Goal: Contribute content: Contribute content

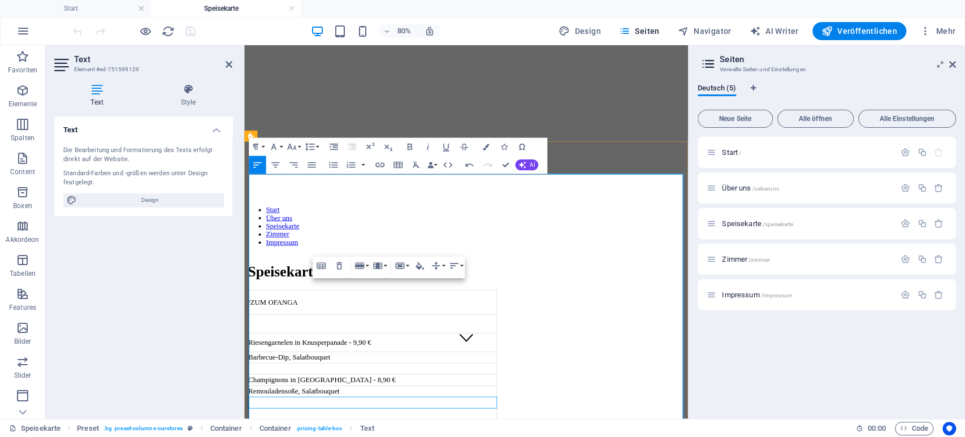
scroll to position [118, 0]
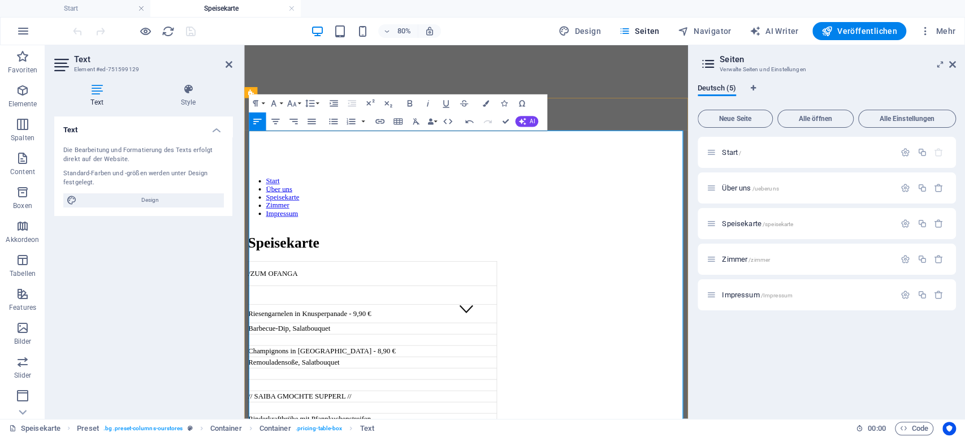
drag, startPoint x: 502, startPoint y: 124, endPoint x: 459, endPoint y: 80, distance: 61.6
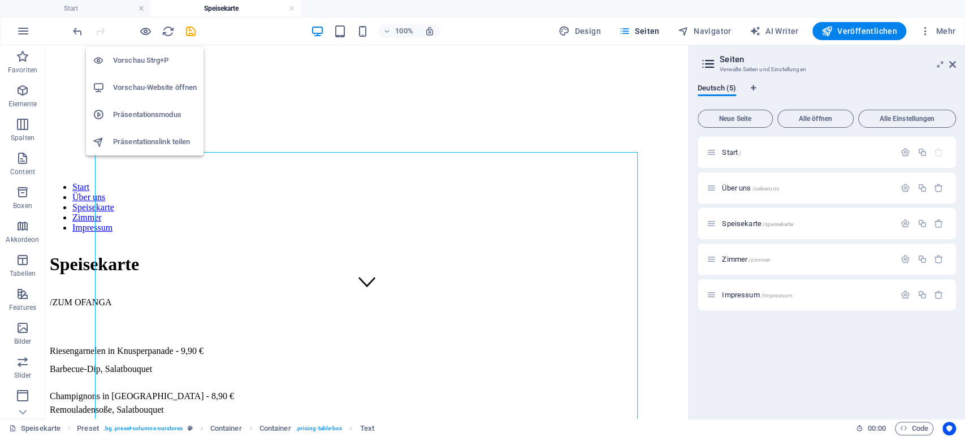
click at [140, 66] on h6 "Vorschau Strg+P" at bounding box center [155, 61] width 84 height 14
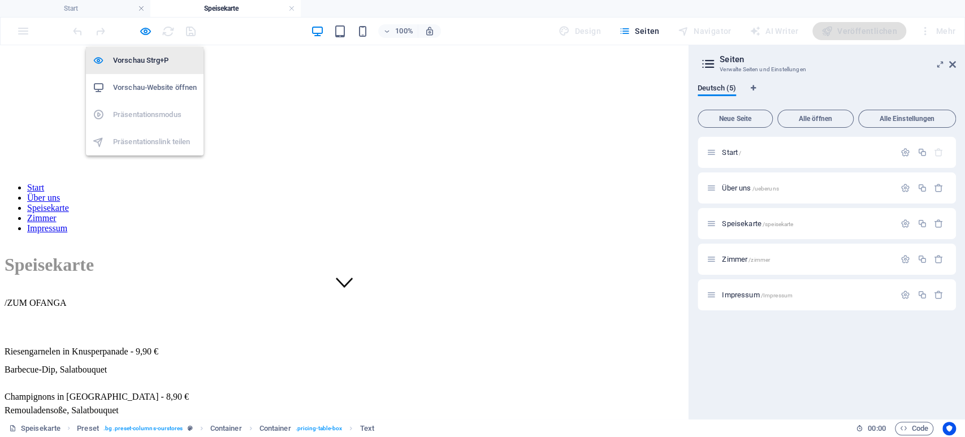
click at [160, 63] on h6 "Vorschau Strg+P" at bounding box center [155, 61] width 84 height 14
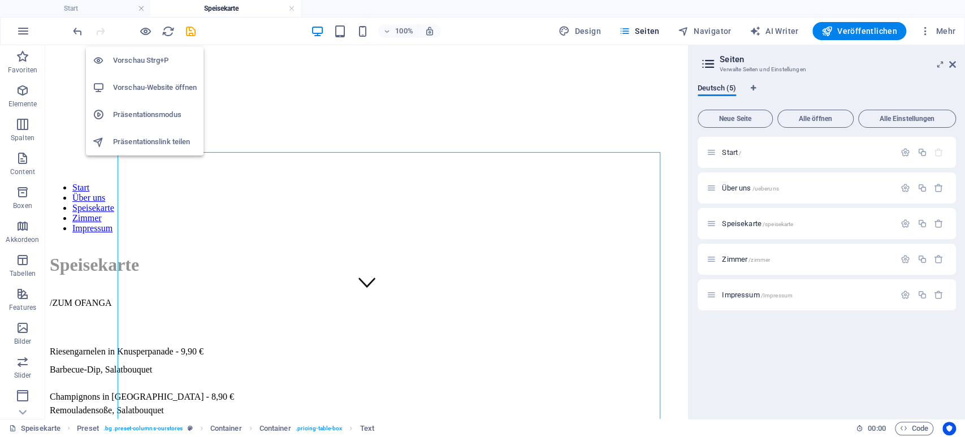
scroll to position [118, 0]
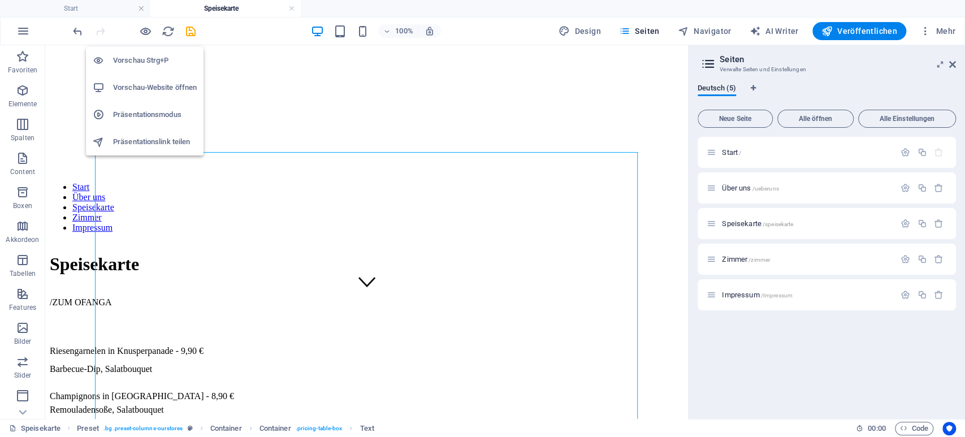
click at [160, 63] on h6 "Vorschau Strg+P" at bounding box center [155, 61] width 84 height 14
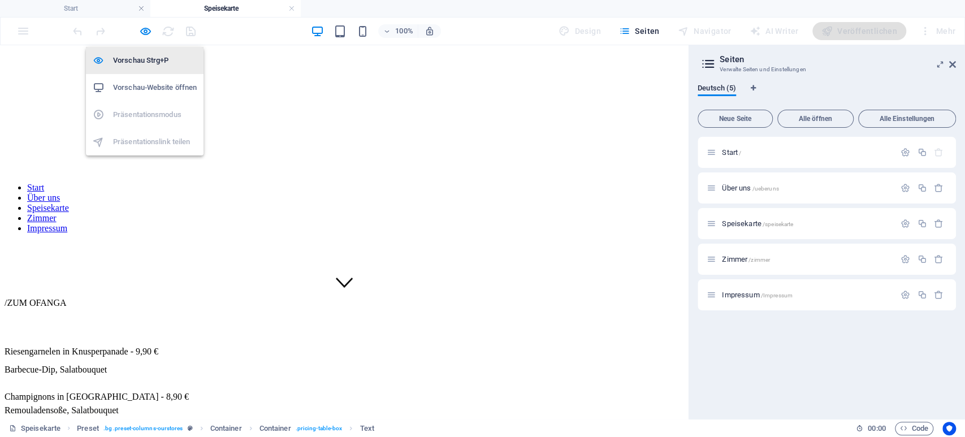
click at [160, 63] on h6 "Vorschau Strg+P" at bounding box center [155, 61] width 84 height 14
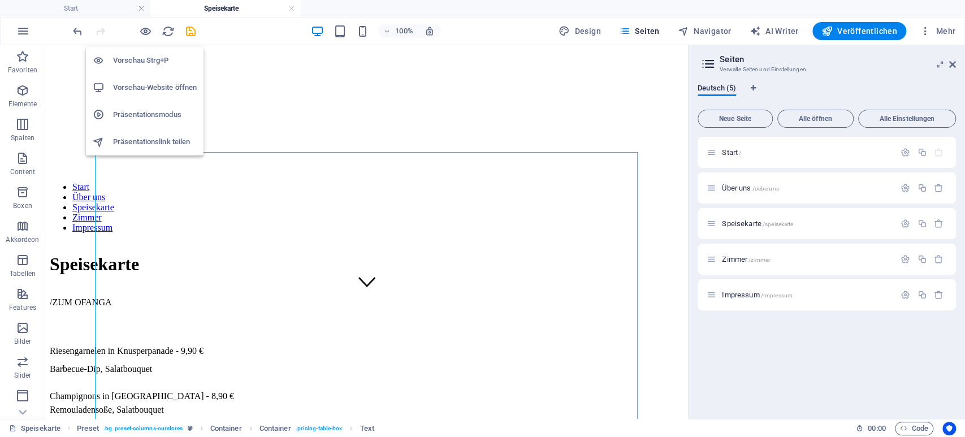
scroll to position [117, 0]
click at [162, 92] on h6 "Vorschau-Website öffnen" at bounding box center [155, 88] width 84 height 14
click at [145, 32] on icon "button" at bounding box center [145, 31] width 13 height 13
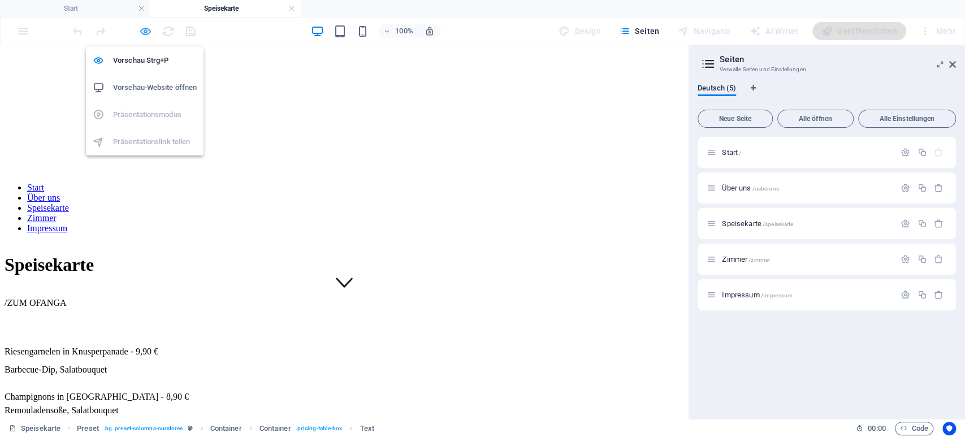
click at [146, 30] on icon "button" at bounding box center [145, 31] width 13 height 13
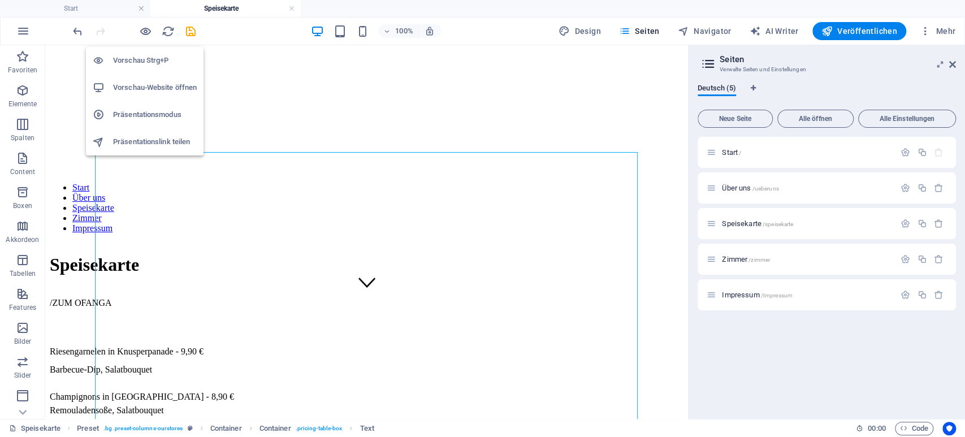
click at [154, 113] on h6 "Präsentationsmodus" at bounding box center [155, 115] width 84 height 14
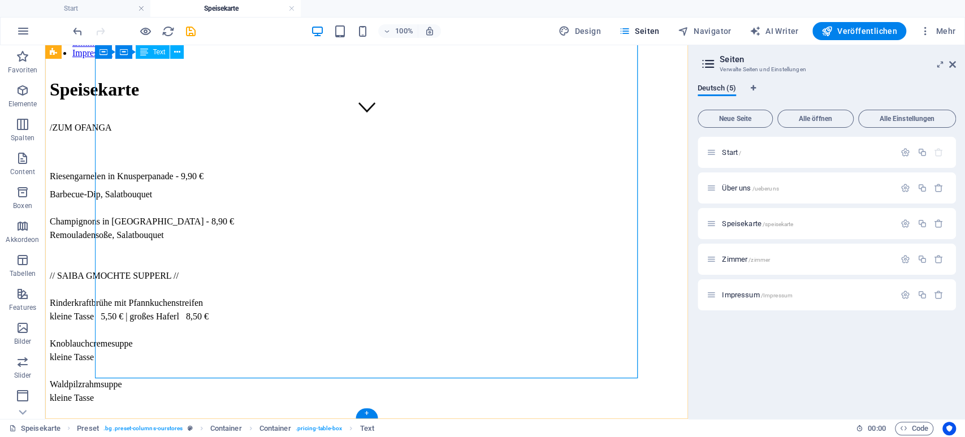
scroll to position [0, 0]
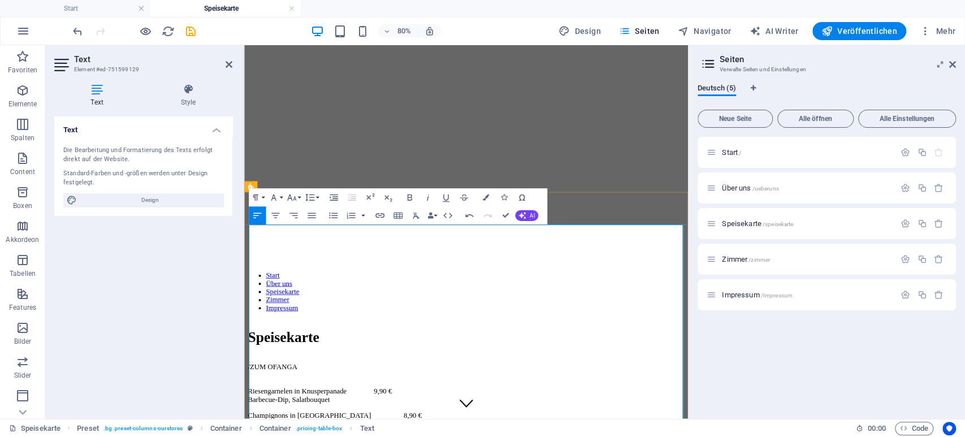
scroll to position [5790, 0]
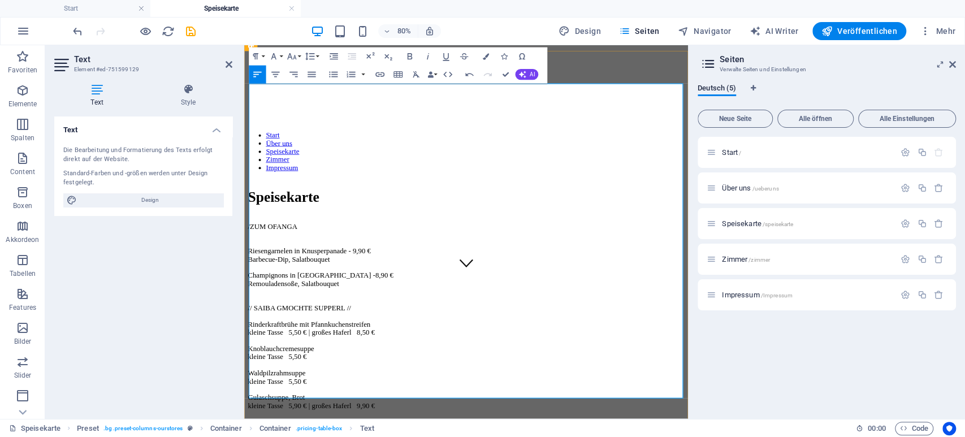
scroll to position [176, 0]
click at [300, 278] on p "/ZUM OFANGA Riesengarnelen in Knusperpanade - 9,90 € Barbecue-Dip, Salatbouquet…" at bounding box center [522, 413] width 546 height 295
click at [298, 277] on p "/ZUM OFANGA Riesengarnelen in Knusperpanade - 9,90 € Barbecue-Dip, Salatbouquet…" at bounding box center [522, 413] width 546 height 295
click at [372, 266] on p "/ZUM OFANGA Riesengarnelen in Knusperpanade - 9,90 € Barbecue-Dip, Salatbouquet…" at bounding box center [522, 413] width 546 height 295
click at [379, 266] on p "/ZUM OFANGA Riesengarnelen in Knusperpanade - 9,90 € Barbecue-Dip, Salatbouquet…" at bounding box center [522, 413] width 546 height 295
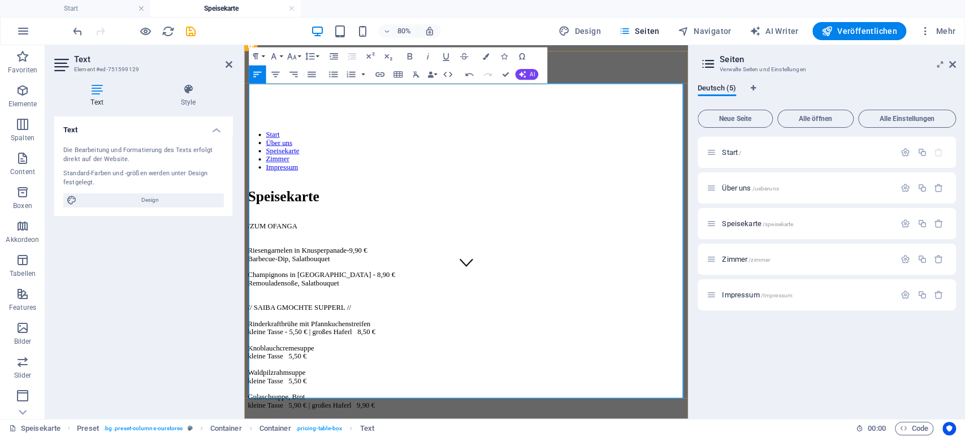
click at [358, 266] on p "/ZUM OFANGA Riesengarnelen in Knusperpanade - 9,90 € Barbecue-Dip, Salatbouquet…" at bounding box center [522, 413] width 546 height 295
click at [368, 266] on p "/ZUM OFANGA Riesengarnelen in Knusperpanade - 9,90 € Barbecue-Dip, Salatbouquet…" at bounding box center [522, 413] width 546 height 295
click at [295, 278] on p "/ZUM OFANGA Riesengarnelen in Knusperpanade - 9,90 € Barbecue-Dip, Salatbouquet…" at bounding box center [522, 413] width 546 height 295
click at [303, 278] on p "/ZUM OFANGA Riesengarnelen in Knusperpanade - 9,90 € Barbecue-Dip, Salatbouquet…" at bounding box center [522, 413] width 546 height 295
click at [390, 280] on p "/ZUM OFANGA Riesengarnelen in Knusperpanade - 9,90 € Barbecue-Dip, Salatbouquet…" at bounding box center [522, 413] width 546 height 295
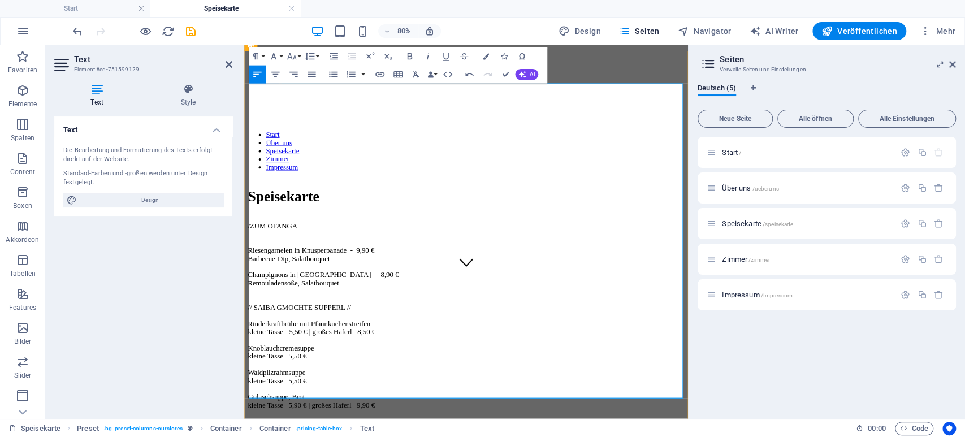
click at [387, 277] on p "/ZUM OFANGA Riesengarnelen in Knusperpanade - 9,90 € Barbecue-Dip, Salatbouquet…" at bounding box center [522, 413] width 546 height 295
click at [390, 277] on p "/ZUM OFANGA Riesengarnelen in Knusperpanade - 9,90 € Barbecue-Dip, Salatbouquet…" at bounding box center [522, 413] width 546 height 295
click at [328, 277] on p "/ZUM OFANGA Riesengarnelen in Knusperpanade - 9,90 € Barbecue-Dip, Salatbouquet…" at bounding box center [522, 413] width 546 height 295
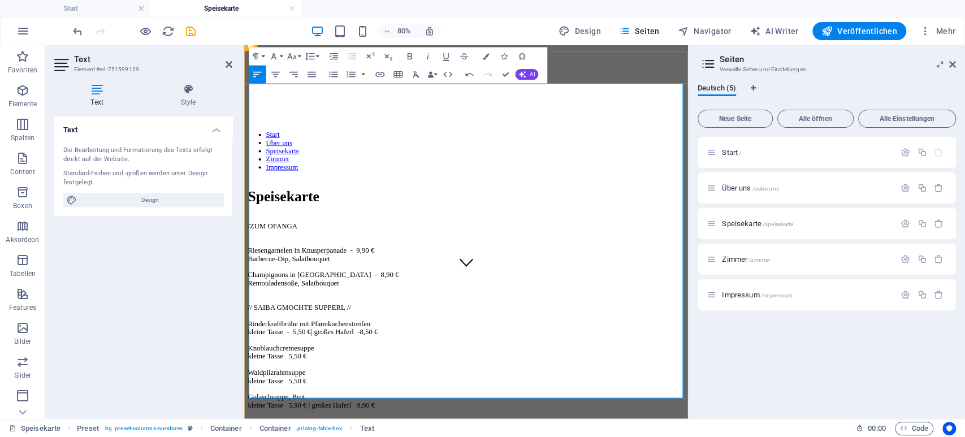
click at [337, 276] on p "/ZUM OFANGA Riesengarnelen in Knusperpanade - 9,90 € Barbecue-Dip, Salatbouquet…" at bounding box center [522, 413] width 546 height 295
click at [335, 277] on p "/ZUM OFANGA Riesengarnelen in Knusperpanade - 9,90 € Barbecue-Dip, Salatbouquet…" at bounding box center [522, 413] width 546 height 295
click at [299, 321] on p "/ZUM OFANGA Riesengarnelen in Knusperpanade - 9,90 € Barbecue-Dip, Salatbouquet…" at bounding box center [522, 413] width 546 height 295
click at [302, 361] on p "/ZUM OFANGA Riesengarnelen in Knusperpanade - 9,90 € Barbecue-Dip, Salatbouquet…" at bounding box center [522, 413] width 546 height 295
click at [301, 401] on p "/ZUM OFANGA Riesengarnelen in Knusperpanade - 9,90 € Barbecue-Dip, Salatbouquet…" at bounding box center [522, 413] width 546 height 295
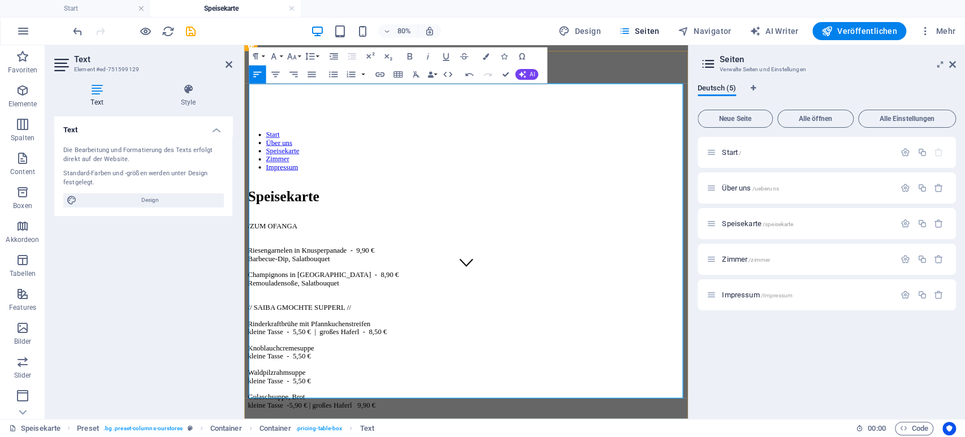
click at [387, 404] on p "/ZUM OFANGA Riesengarnelen in Knusperpanade - 9,90 € Barbecue-Dip, Salatbouquet…" at bounding box center [522, 413] width 546 height 295
click at [372, 423] on p "/ZUM OFANGA Riesengarnelen in Knusperpanade - 9,90 € Barbecue-Dip, Salatbouquet…" at bounding box center [522, 413] width 546 height 295
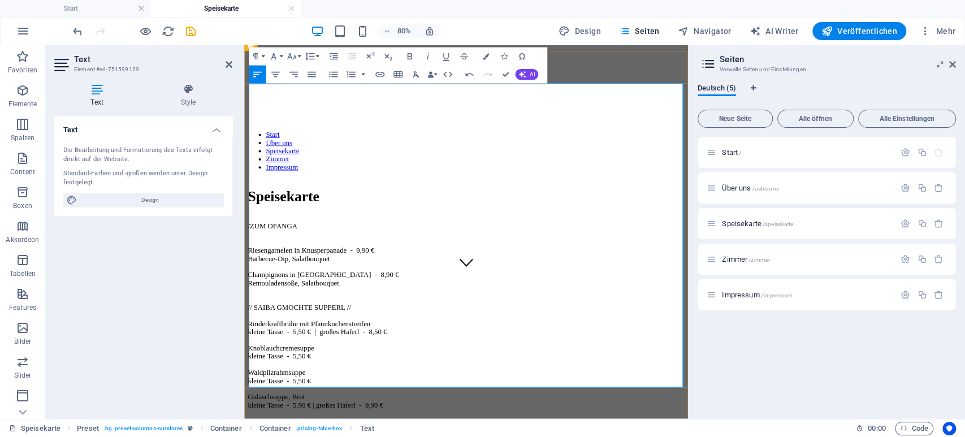
click at [413, 413] on p "/ZUM OFANGA Riesengarnelen in Knusperpanade - 9,90 € Barbecue-Dip, Salatbouquet…" at bounding box center [522, 408] width 546 height 285
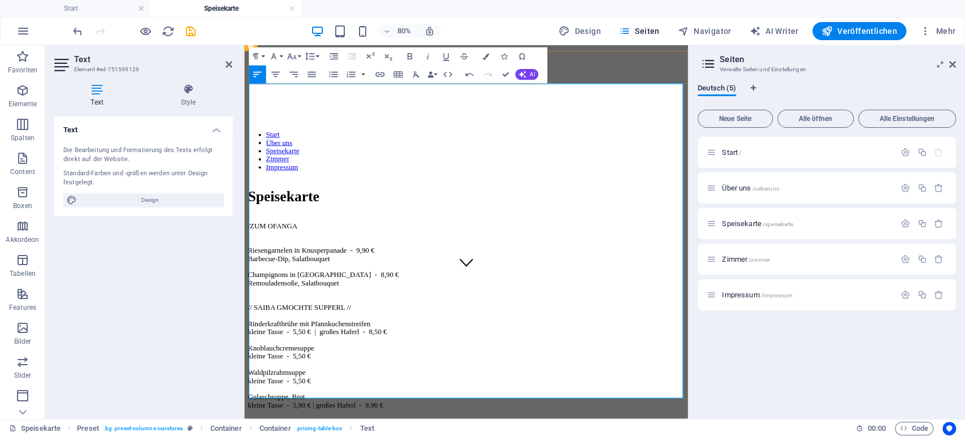
drag, startPoint x: 611, startPoint y: 454, endPoint x: 251, endPoint y: 425, distance: 361.5
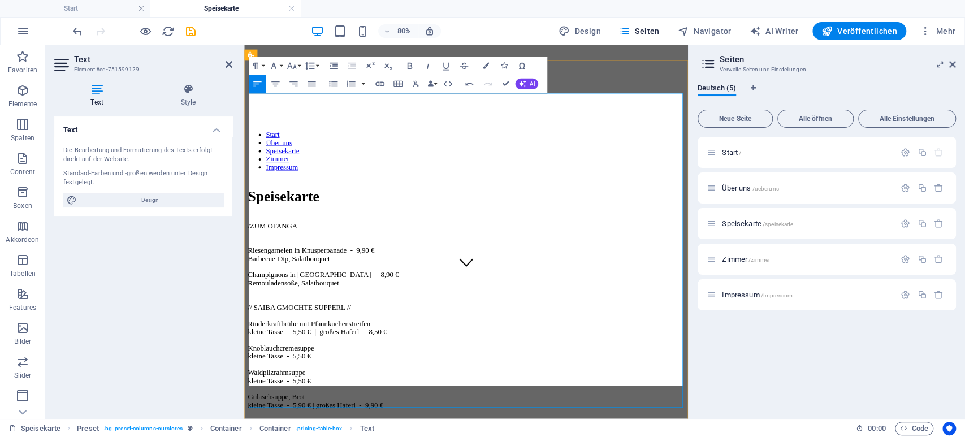
scroll to position [164, 0]
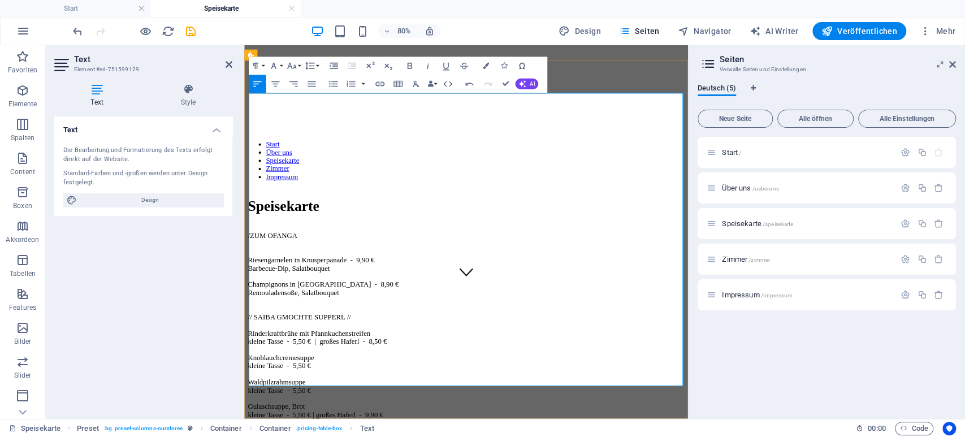
click at [349, 278] on p "/ZUM OFANGA Riesengarnelen in Knusperpanade - 9,90 € Barbecue-Dip, Salatbouquet…" at bounding box center [522, 400] width 546 height 244
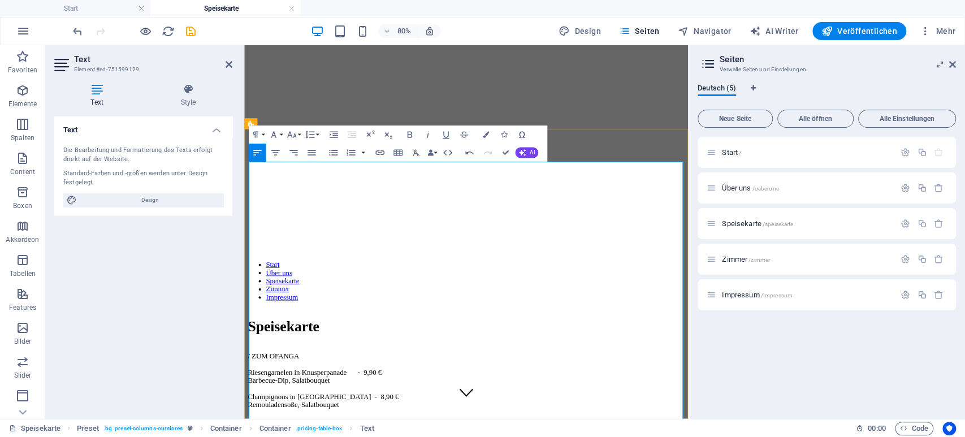
scroll to position [0, 0]
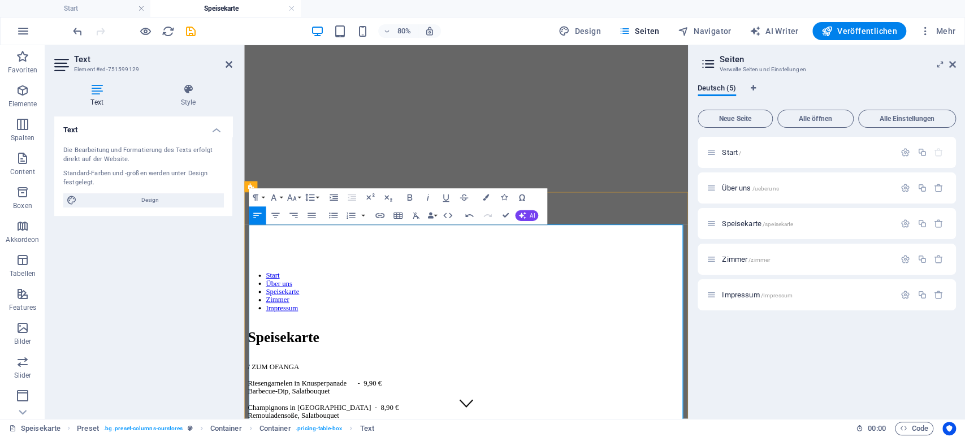
drag, startPoint x: 313, startPoint y: 281, endPoint x: 250, endPoint y: 277, distance: 62.9
click at [283, 194] on button "Font Family" at bounding box center [275, 198] width 17 height 18
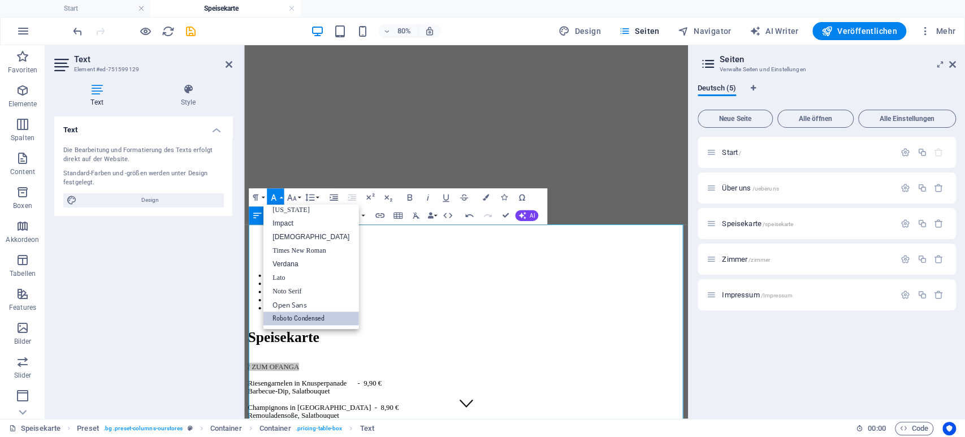
scroll to position [23, 0]
click at [283, 194] on button "Font Family" at bounding box center [275, 198] width 17 height 18
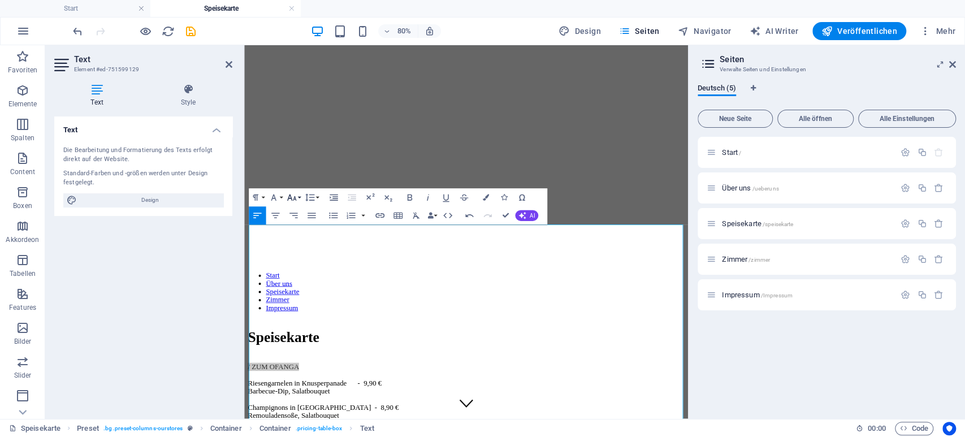
click at [302, 199] on button "Font Size" at bounding box center [293, 198] width 17 height 18
click at [298, 274] on link "12" at bounding box center [294, 270] width 33 height 14
click at [300, 197] on button "Font Size" at bounding box center [293, 198] width 17 height 18
click at [296, 288] on link "48" at bounding box center [294, 286] width 33 height 14
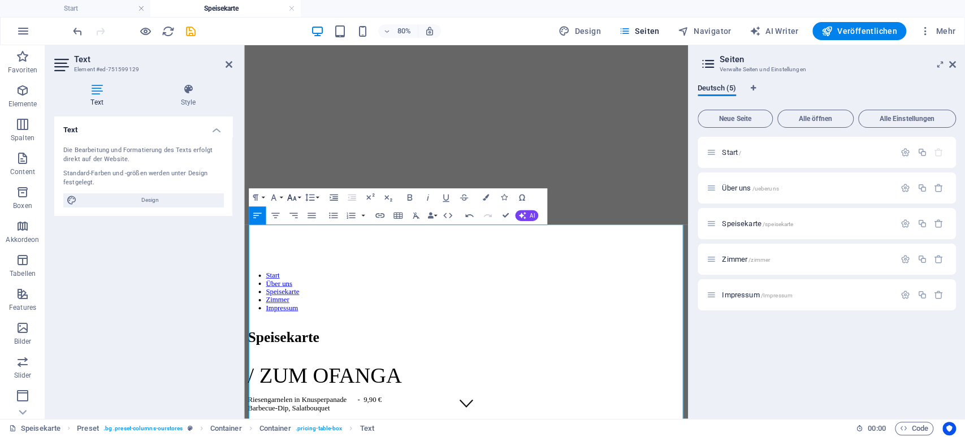
click at [296, 201] on icon "button" at bounding box center [291, 198] width 9 height 6
click at [299, 239] on link "24" at bounding box center [294, 238] width 33 height 14
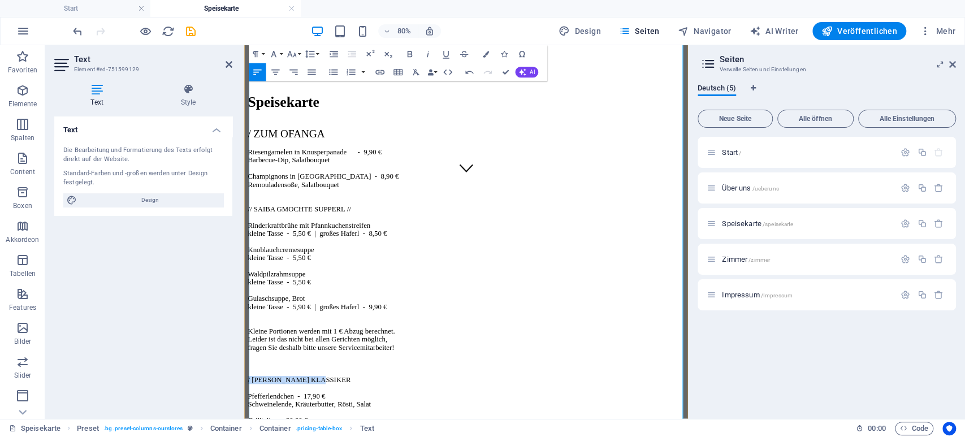
drag, startPoint x: 339, startPoint y: 400, endPoint x: 246, endPoint y: 396, distance: 93.4
click at [294, 57] on icon "button" at bounding box center [291, 54] width 9 height 6
click at [295, 96] on link "24" at bounding box center [294, 95] width 33 height 14
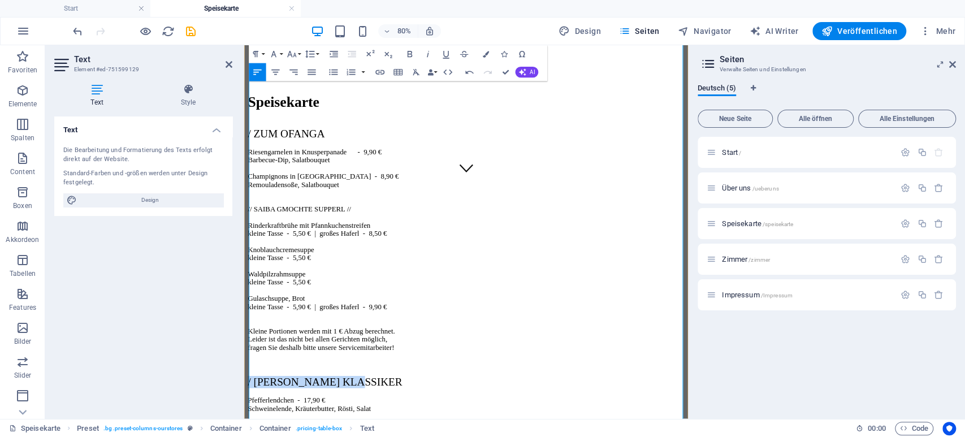
drag, startPoint x: 370, startPoint y: 401, endPoint x: 558, endPoint y: 117, distance: 340.7
click at [406, 53] on icon "button" at bounding box center [409, 54] width 11 height 11
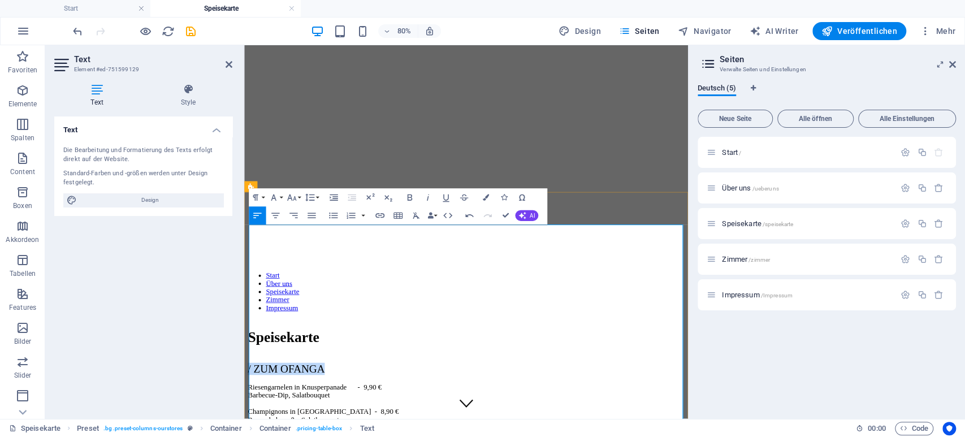
drag, startPoint x: 337, startPoint y: 283, endPoint x: 243, endPoint y: 277, distance: 93.5
click at [410, 195] on icon "button" at bounding box center [410, 198] width 5 height 6
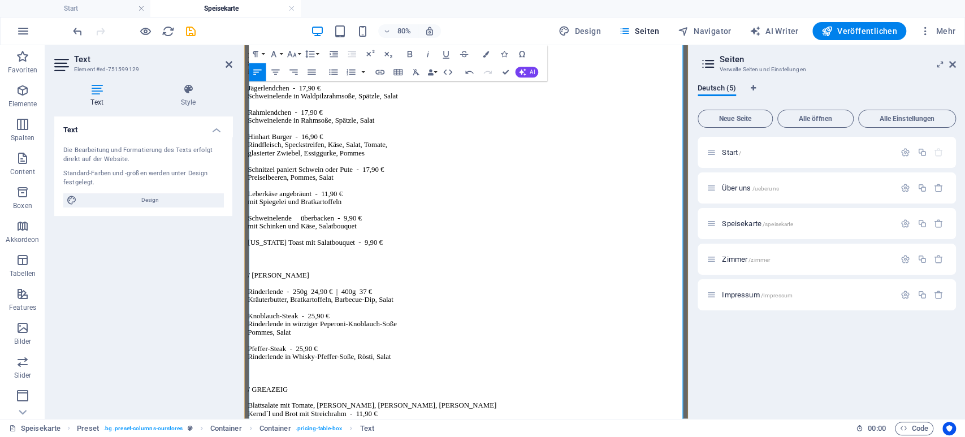
scroll to position [941, 0]
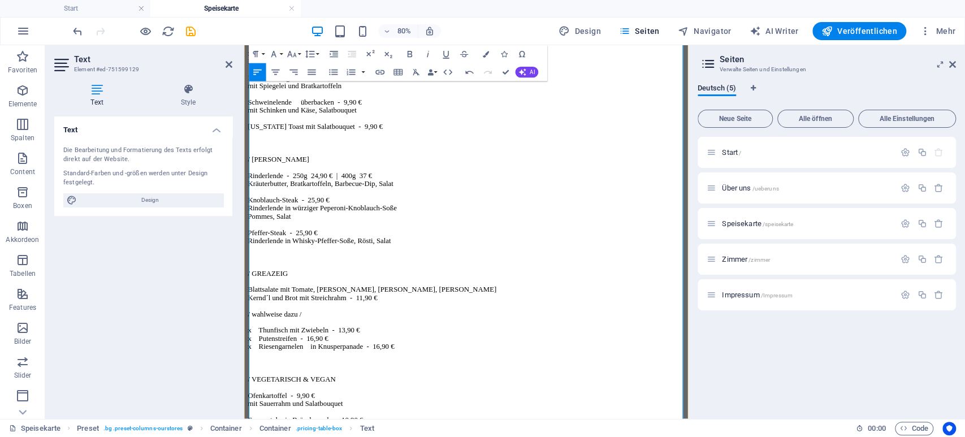
drag, startPoint x: 322, startPoint y: 247, endPoint x: 249, endPoint y: 248, distance: 73.5
click at [249, 248] on div "/ ZUM OFANGA Riesengarnelen in Knusperpanade - 9,90 € Barbecue-Dip, Salatbouque…" at bounding box center [522, 162] width 546 height 1323
click at [299, 51] on button "Font Size" at bounding box center [293, 54] width 17 height 18
click at [290, 94] on link "24" at bounding box center [294, 95] width 33 height 14
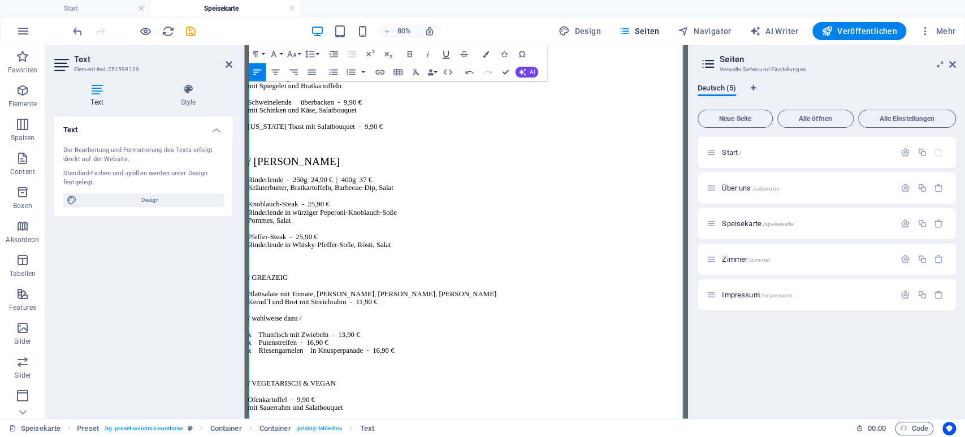
click at [412, 54] on icon "button" at bounding box center [410, 54] width 5 height 6
click at [447, 53] on icon "button" at bounding box center [446, 54] width 11 height 11
click at [442, 263] on p "/ ZUM OFANGA Riesengarnelen in Knusperpanade - 9,90 € Barbecue-Dip, Salatbouque…" at bounding box center [522, 165] width 546 height 1328
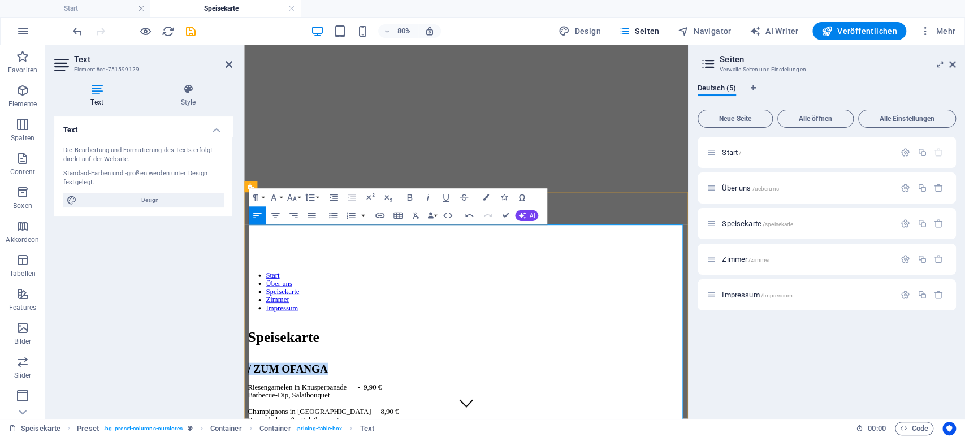
drag, startPoint x: 288, startPoint y: 282, endPoint x: 251, endPoint y: 282, distance: 36.8
click at [450, 196] on icon "button" at bounding box center [446, 197] width 11 height 11
drag, startPoint x: 428, startPoint y: 372, endPoint x: 412, endPoint y: 376, distance: 16.3
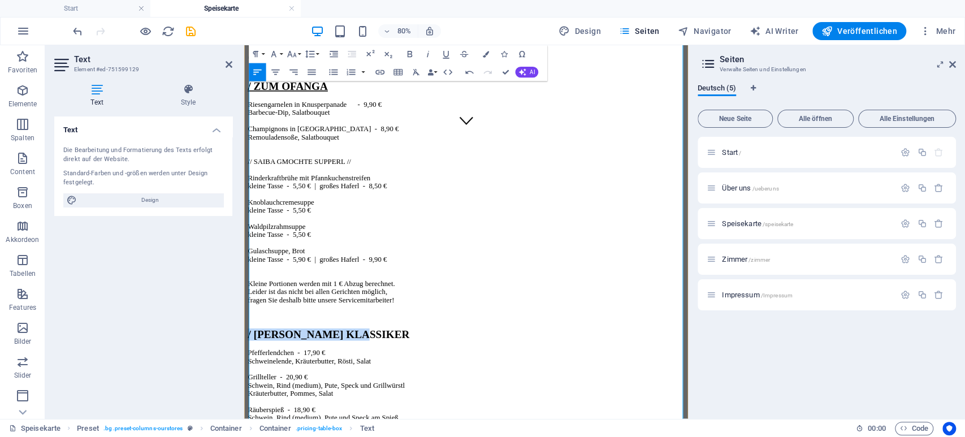
drag, startPoint x: 383, startPoint y: 342, endPoint x: 248, endPoint y: 331, distance: 135.1
click at [450, 51] on icon "button" at bounding box center [446, 54] width 11 height 11
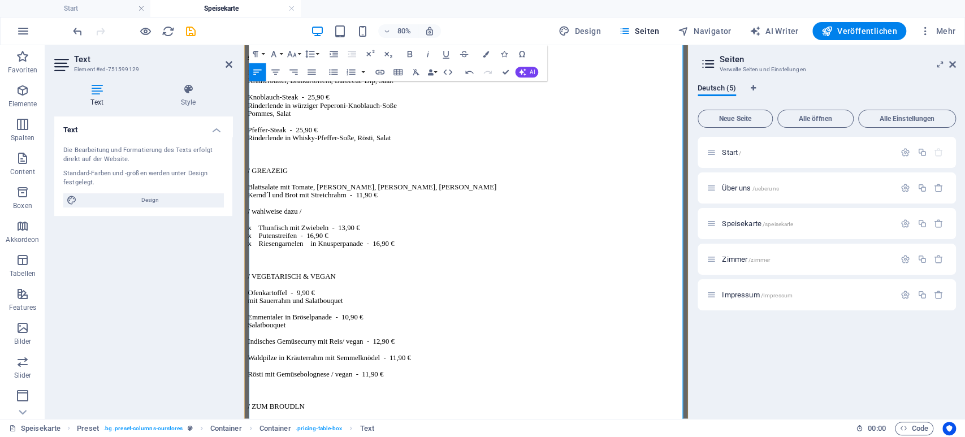
scroll to position [1117, 0]
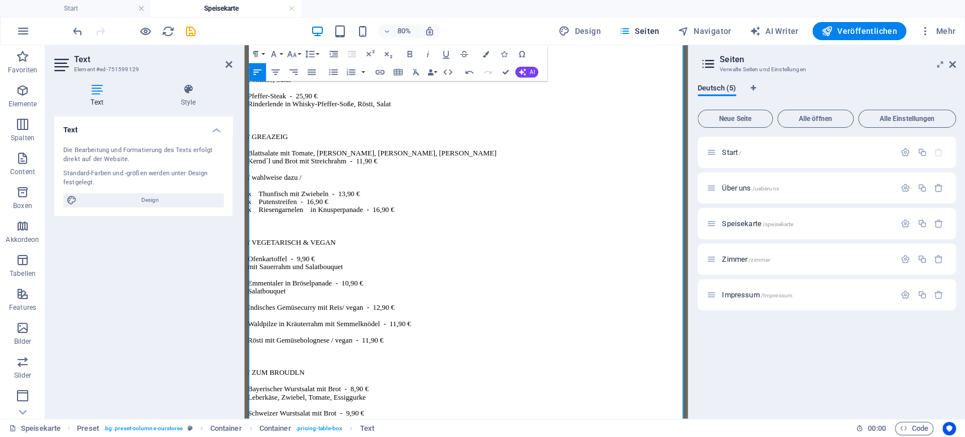
drag, startPoint x: 303, startPoint y: 264, endPoint x: 225, endPoint y: 264, distance: 78.0
drag, startPoint x: 286, startPoint y: 270, endPoint x: 292, endPoint y: 268, distance: 7.4
drag, startPoint x: 300, startPoint y: 265, endPoint x: 485, endPoint y: 260, distance: 185.0
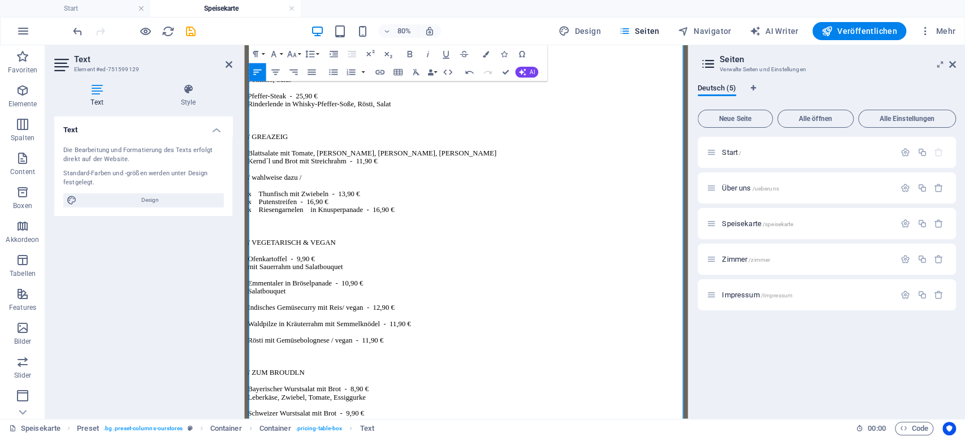
click at [449, 57] on icon "button" at bounding box center [446, 54] width 11 height 11
click at [412, 51] on icon "button" at bounding box center [409, 54] width 11 height 11
click at [296, 52] on icon "button" at bounding box center [292, 54] width 11 height 11
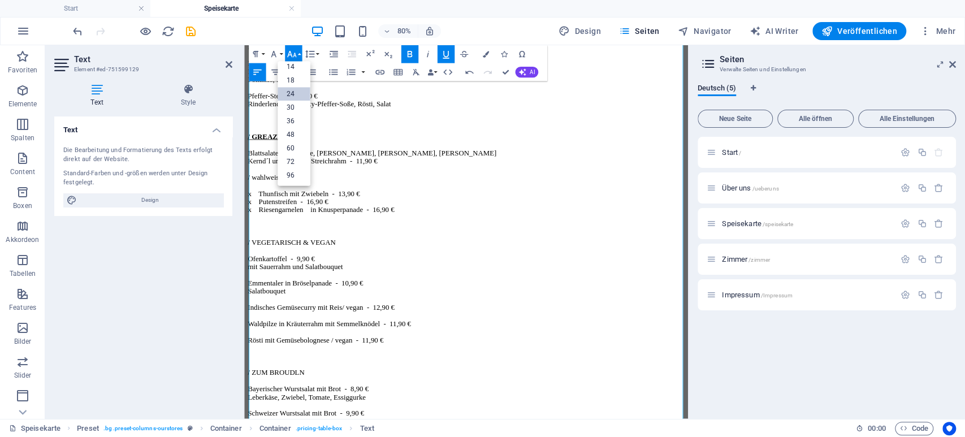
click at [297, 96] on link "24" at bounding box center [294, 95] width 33 height 14
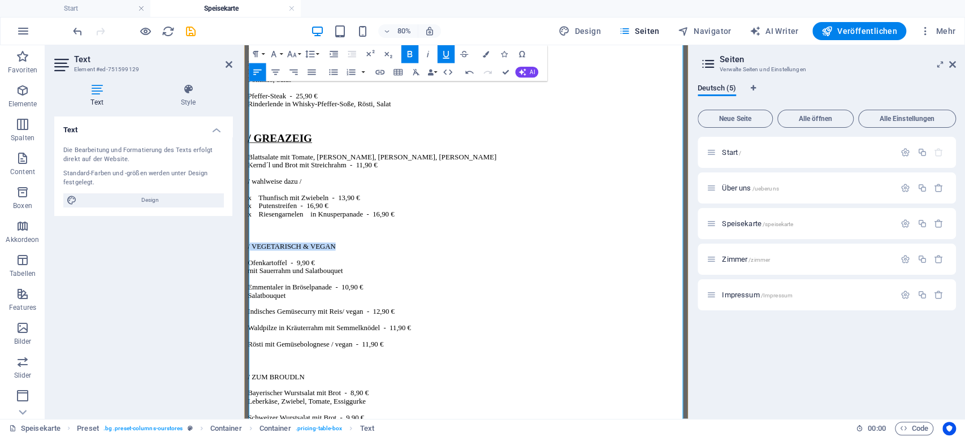
drag, startPoint x: 350, startPoint y: 452, endPoint x: 488, endPoint y: 404, distance: 145.9
drag, startPoint x: 345, startPoint y: 449, endPoint x: 235, endPoint y: 441, distance: 110.6
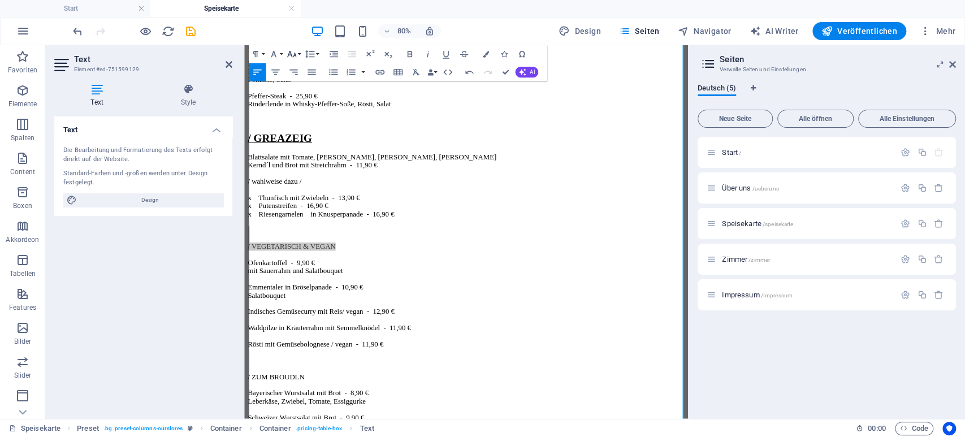
click at [294, 52] on icon "button" at bounding box center [292, 54] width 11 height 11
drag, startPoint x: 300, startPoint y: 92, endPoint x: 105, endPoint y: 49, distance: 199.8
click at [300, 92] on link "24" at bounding box center [294, 95] width 33 height 14
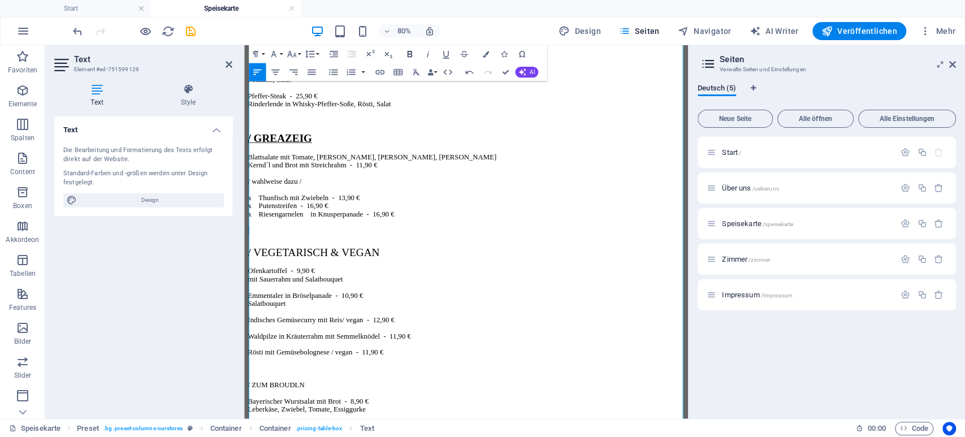
click at [413, 53] on icon "button" at bounding box center [409, 54] width 11 height 11
click at [446, 58] on icon "button" at bounding box center [446, 55] width 6 height 8
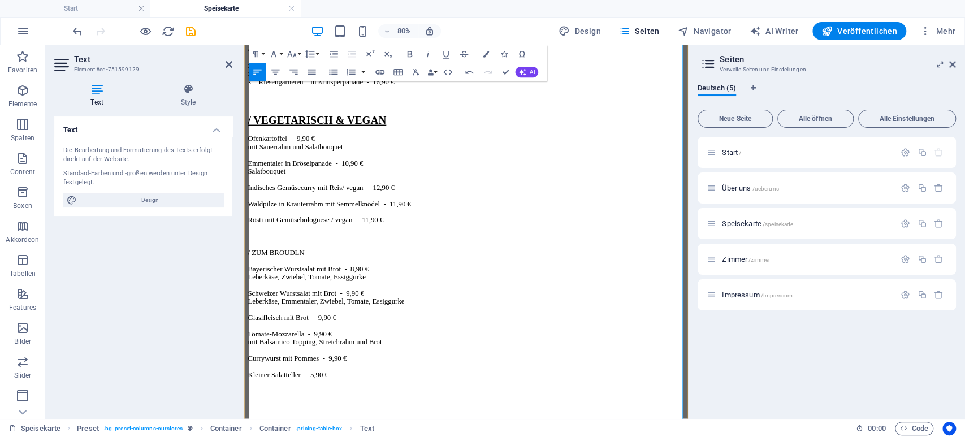
scroll to position [1411, 0]
drag, startPoint x: 316, startPoint y: 385, endPoint x: 246, endPoint y: 385, distance: 69.6
click at [294, 54] on icon "button" at bounding box center [292, 54] width 11 height 11
click at [297, 94] on link "24" at bounding box center [294, 95] width 33 height 14
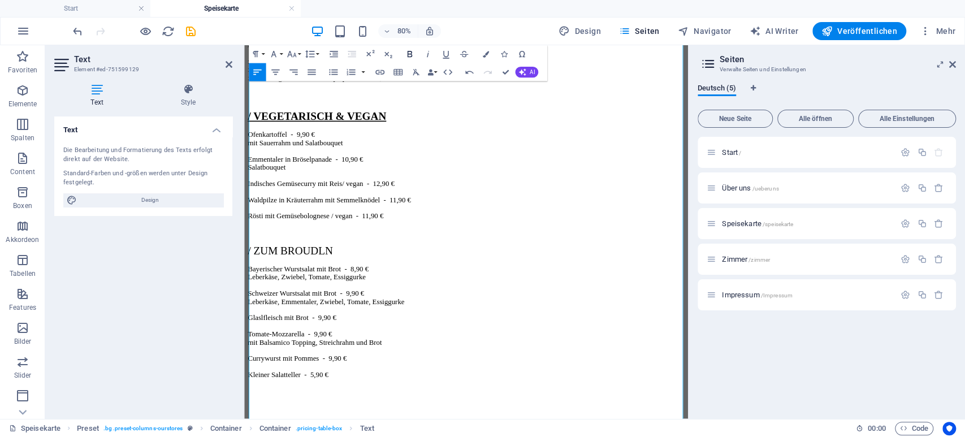
click at [409, 52] on icon "button" at bounding box center [410, 54] width 5 height 6
click at [449, 55] on icon "button" at bounding box center [446, 54] width 11 height 11
drag, startPoint x: 460, startPoint y: 382, endPoint x: 442, endPoint y: 398, distance: 23.2
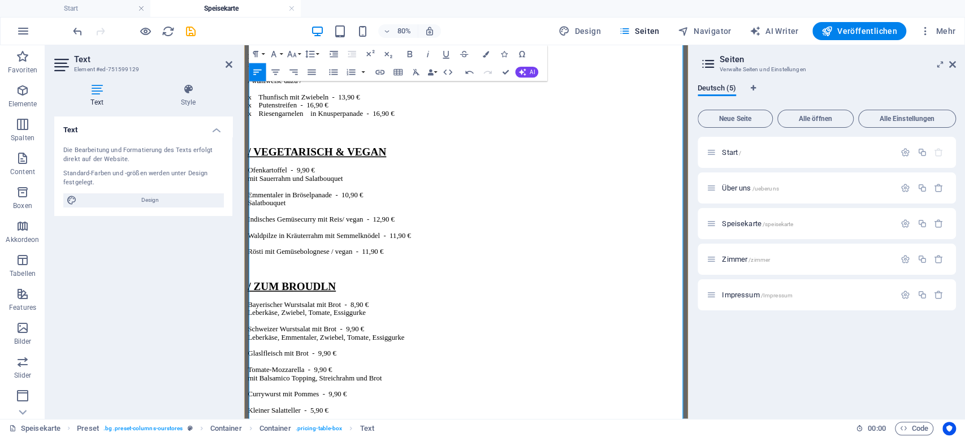
scroll to position [1184, 0]
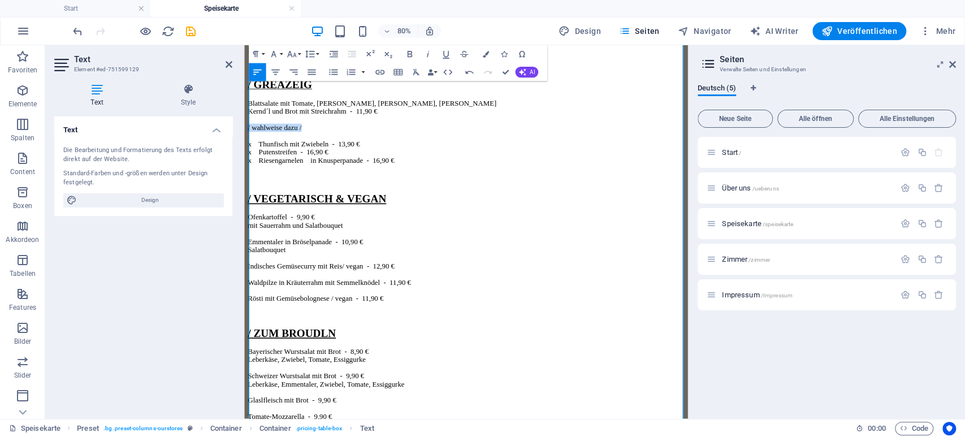
drag, startPoint x: 319, startPoint y: 271, endPoint x: 241, endPoint y: 273, distance: 77.5
click at [426, 56] on icon "button" at bounding box center [427, 54] width 11 height 11
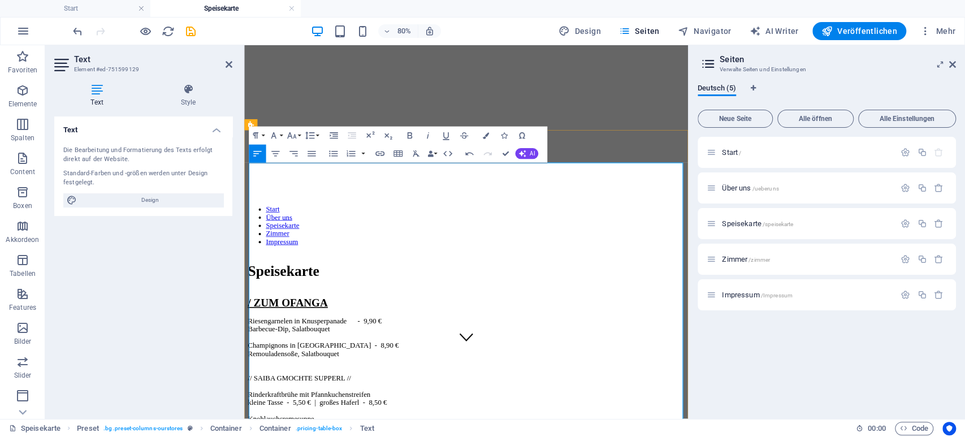
scroll to position [67, 0]
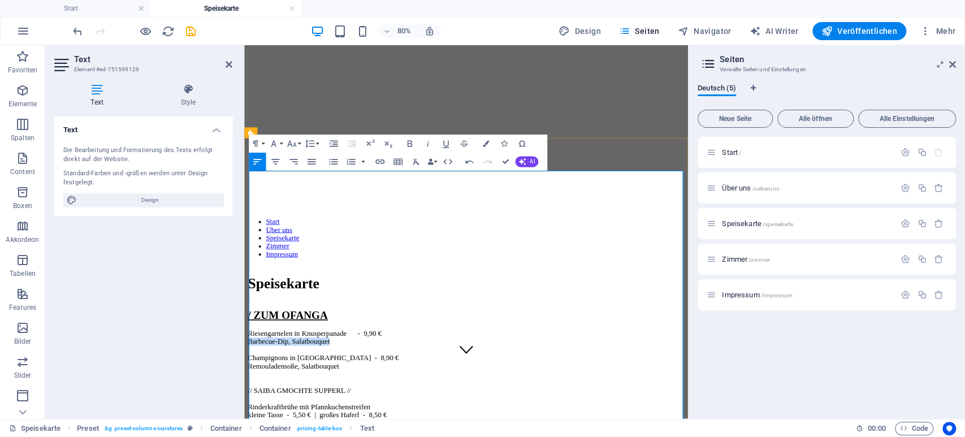
drag, startPoint x: 349, startPoint y: 256, endPoint x: 252, endPoint y: 257, distance: 97.3
click at [296, 144] on icon "button" at bounding box center [292, 144] width 11 height 11
click at [295, 160] on link "14" at bounding box center [294, 157] width 33 height 14
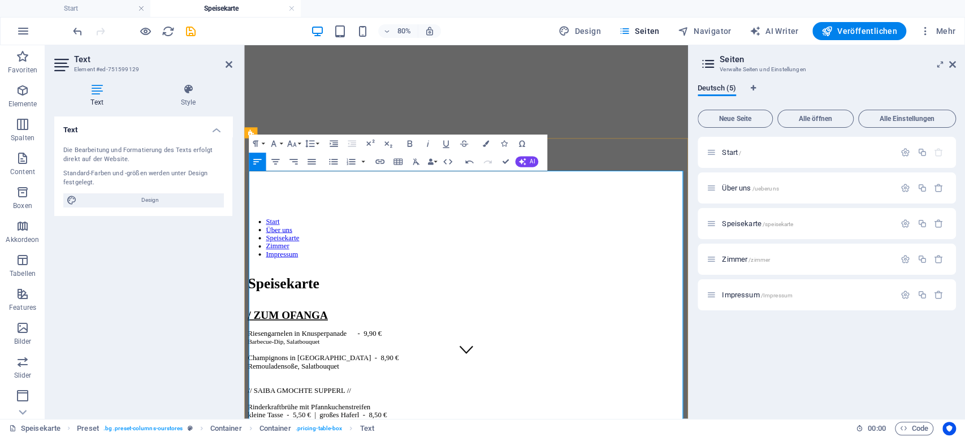
click at [296, 142] on icon "button" at bounding box center [292, 144] width 11 height 11
click at [294, 171] on link "18" at bounding box center [294, 171] width 33 height 14
drag, startPoint x: 345, startPoint y: 261, endPoint x: 251, endPoint y: 253, distance: 94.2
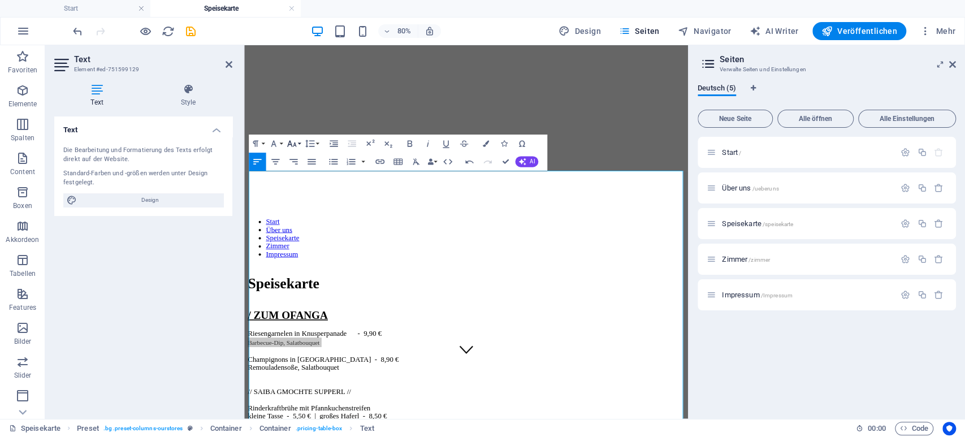
click at [298, 144] on button "Font Size" at bounding box center [293, 144] width 17 height 18
click at [296, 158] on link "14" at bounding box center [294, 157] width 33 height 14
click at [294, 145] on icon "button" at bounding box center [292, 144] width 11 height 11
click at [299, 170] on link "18" at bounding box center [294, 171] width 33 height 14
click at [78, 28] on icon "undo" at bounding box center [77, 31] width 13 height 13
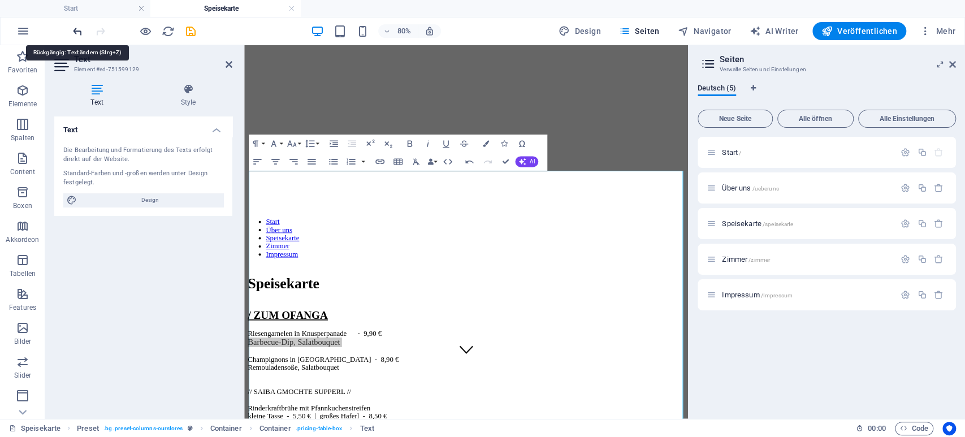
click at [78, 28] on icon "undo" at bounding box center [77, 31] width 13 height 13
click at [77, 28] on icon "undo" at bounding box center [77, 31] width 13 height 13
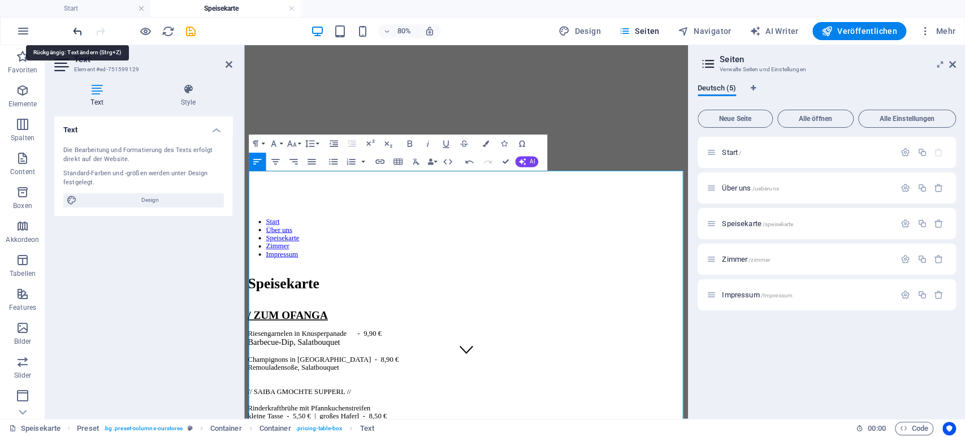
click at [79, 25] on icon "undo" at bounding box center [77, 31] width 13 height 13
click at [76, 27] on icon "undo" at bounding box center [77, 31] width 13 height 13
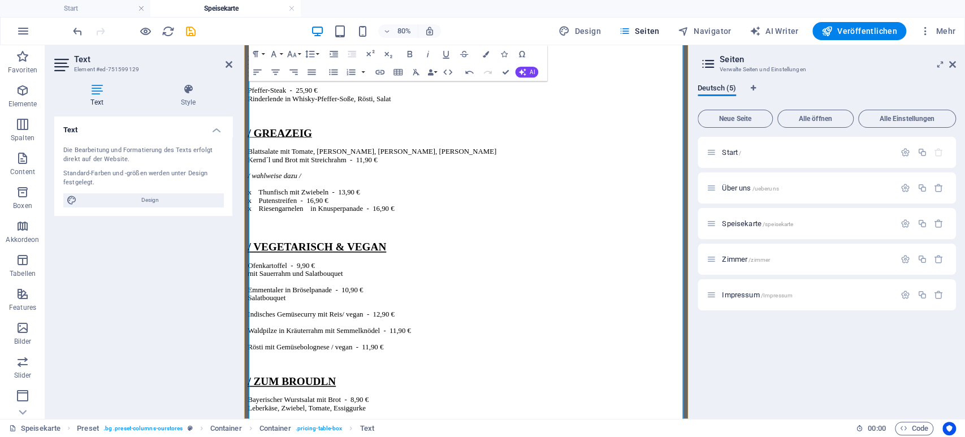
scroll to position [1596, 0]
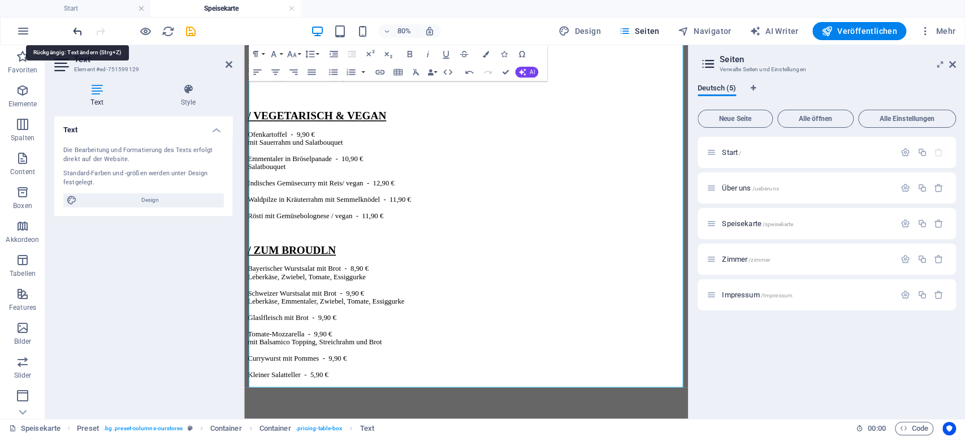
click at [75, 29] on icon "undo" at bounding box center [77, 31] width 13 height 13
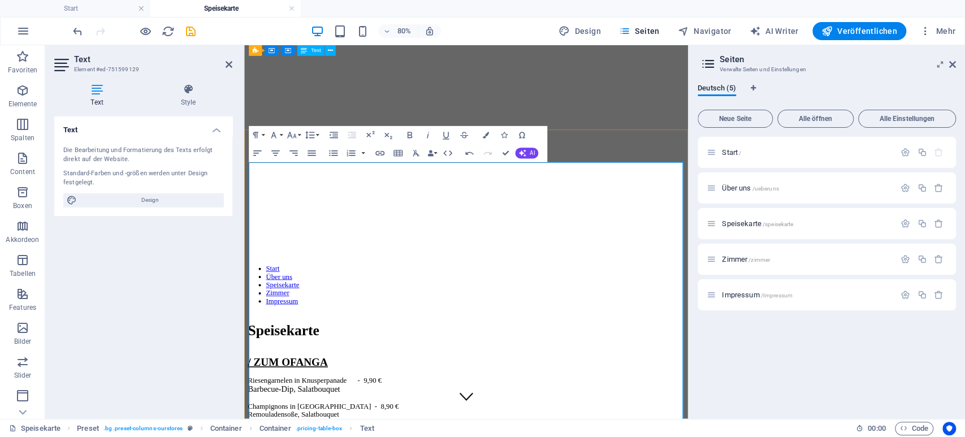
scroll to position [90, 0]
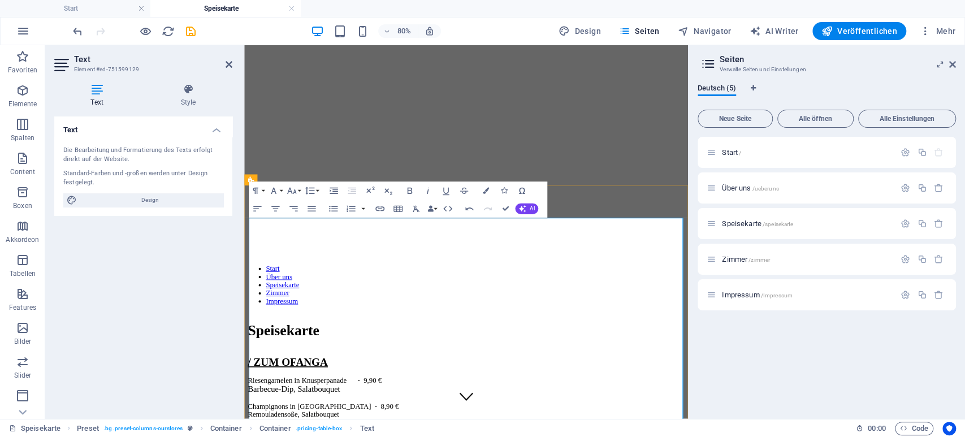
drag, startPoint x: 351, startPoint y: 301, endPoint x: 329, endPoint y: 303, distance: 22.1
click at [297, 189] on icon "button" at bounding box center [292, 191] width 11 height 11
click at [310, 189] on icon "button" at bounding box center [310, 191] width 11 height 11
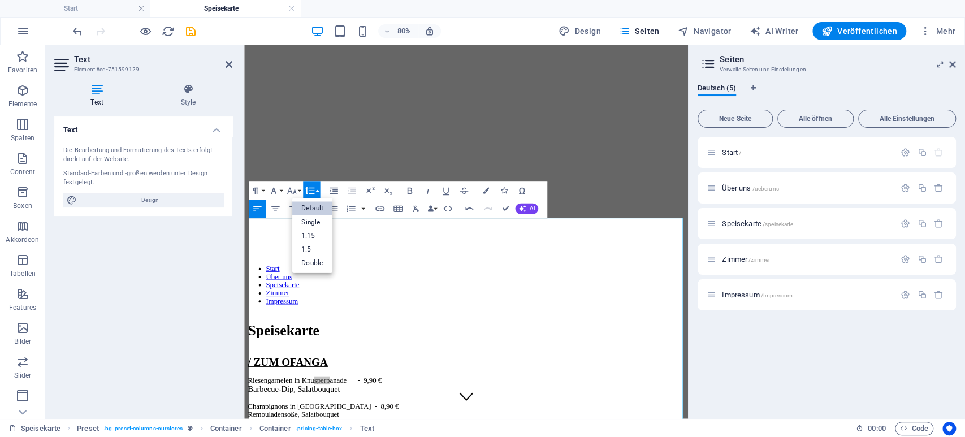
scroll to position [0, 0]
click at [280, 188] on button "Font Family" at bounding box center [275, 191] width 17 height 18
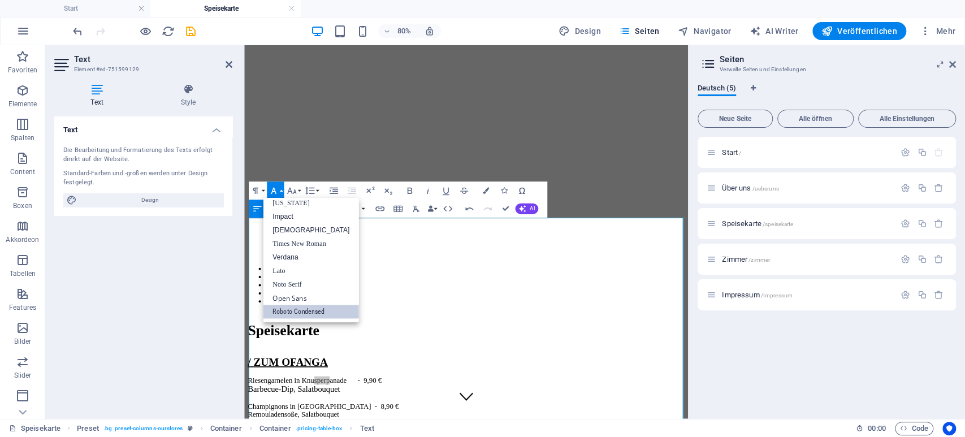
scroll to position [23, 0]
click at [280, 188] on button "Font Family" at bounding box center [275, 191] width 17 height 18
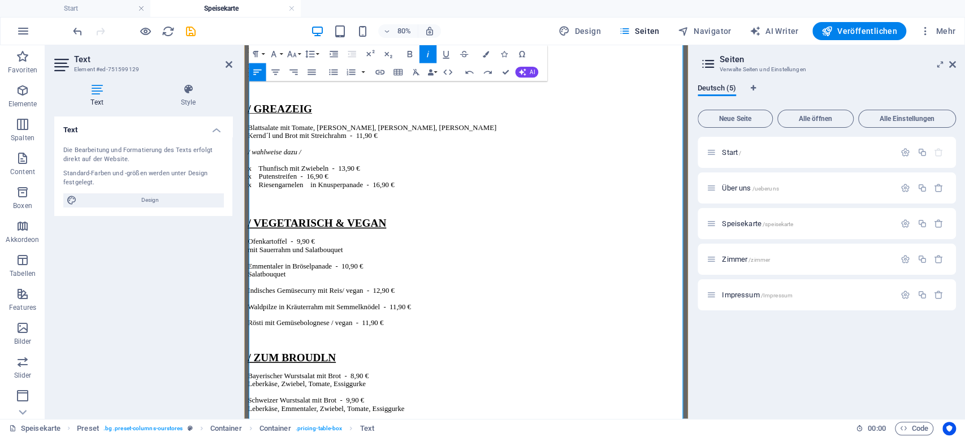
scroll to position [1184, 0]
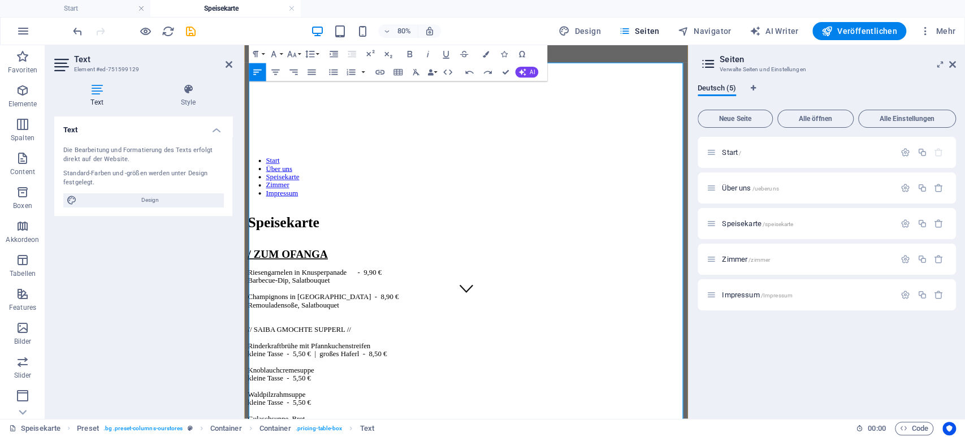
scroll to position [118, 0]
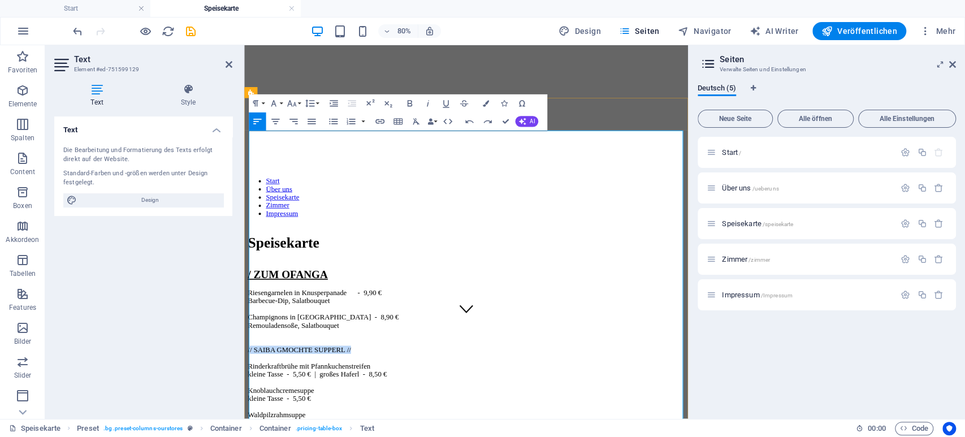
drag, startPoint x: 359, startPoint y: 291, endPoint x: 591, endPoint y: 171, distance: 261.3
drag, startPoint x: 324, startPoint y: 287, endPoint x: 247, endPoint y: 288, distance: 76.9
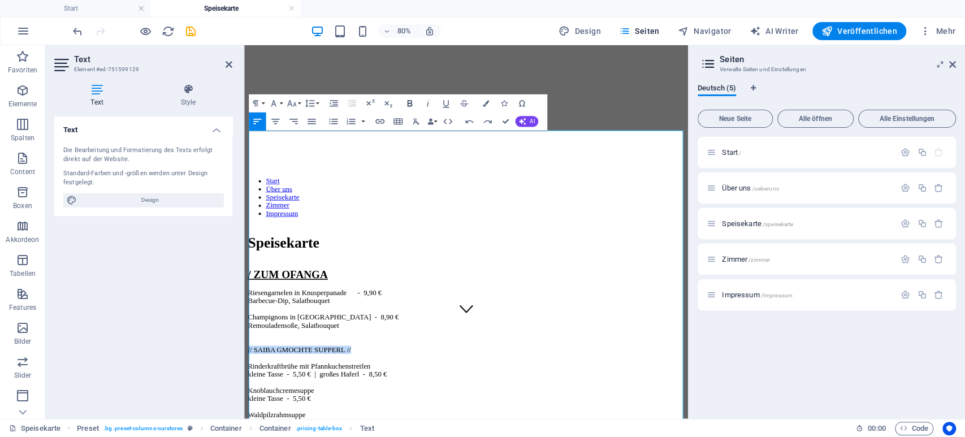
click at [411, 100] on icon "button" at bounding box center [409, 103] width 11 height 11
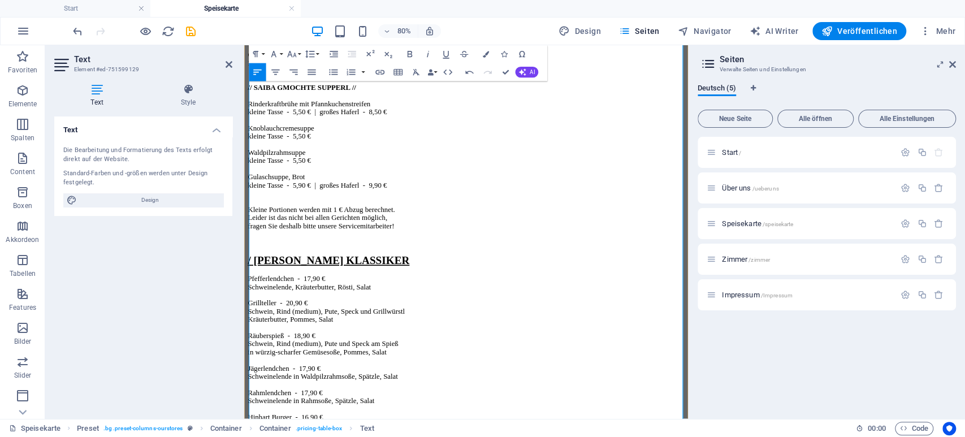
scroll to position [353, 0]
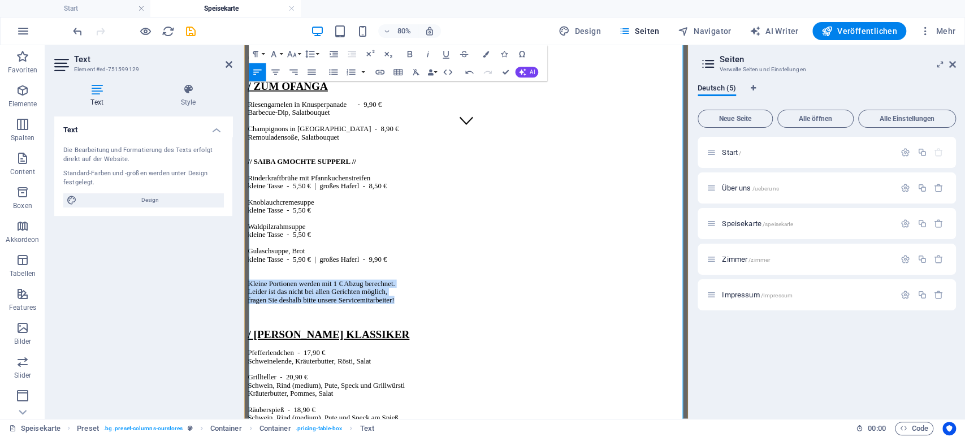
drag, startPoint x: 437, startPoint y: 286, endPoint x: 241, endPoint y: 256, distance: 198.0
click at [294, 57] on icon "button" at bounding box center [291, 54] width 9 height 6
click at [295, 68] on link "14" at bounding box center [294, 68] width 33 height 14
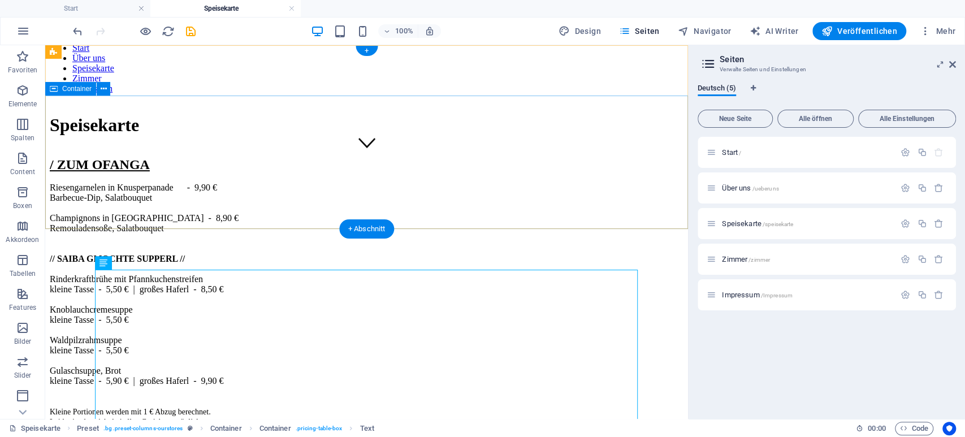
scroll to position [0, 0]
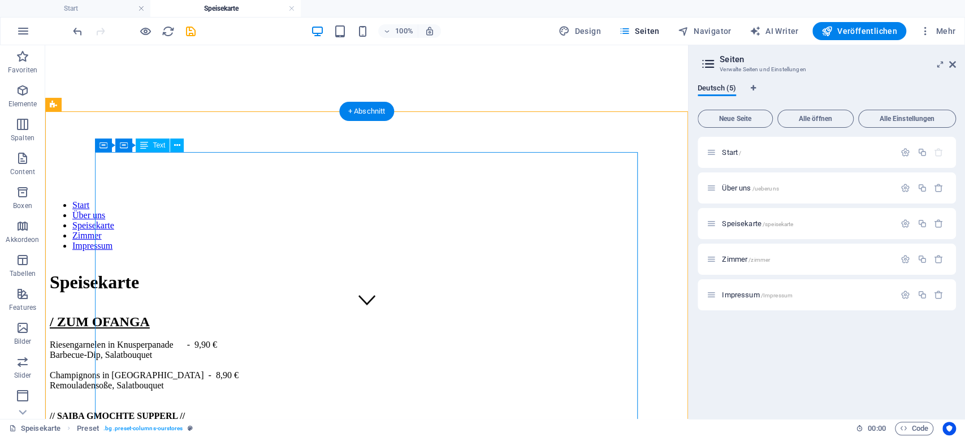
scroll to position [118, 0]
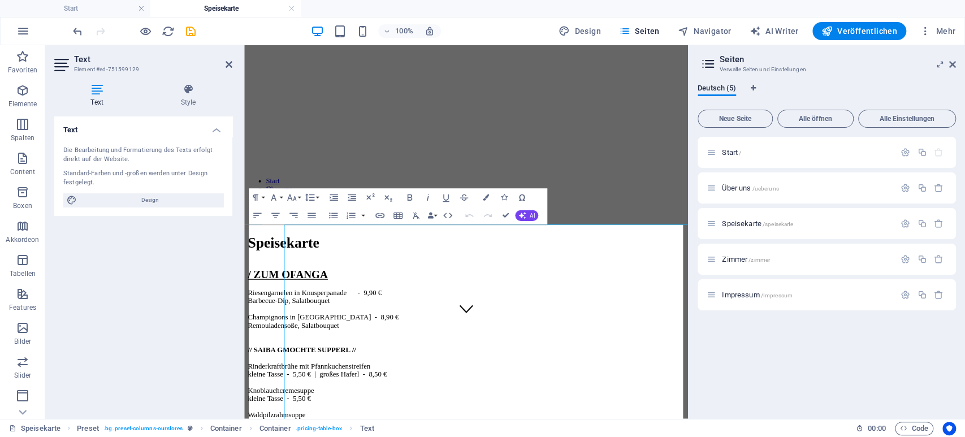
scroll to position [0, 0]
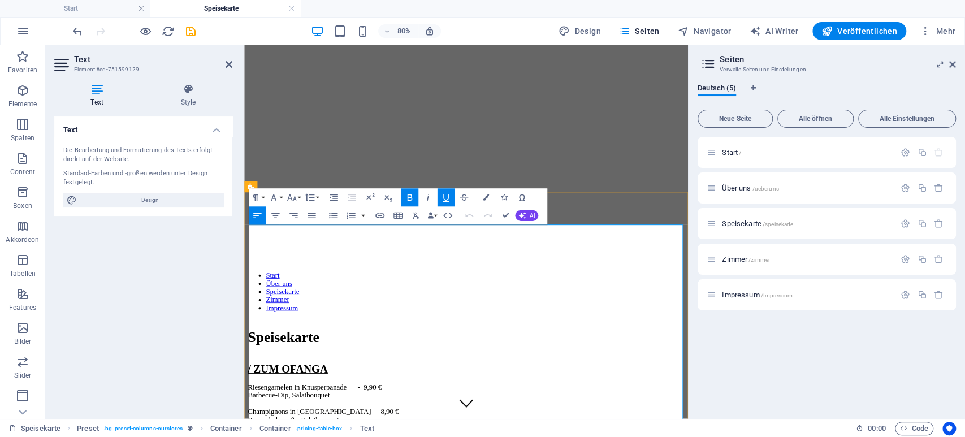
drag, startPoint x: 389, startPoint y: 309, endPoint x: 386, endPoint y: 314, distance: 5.8
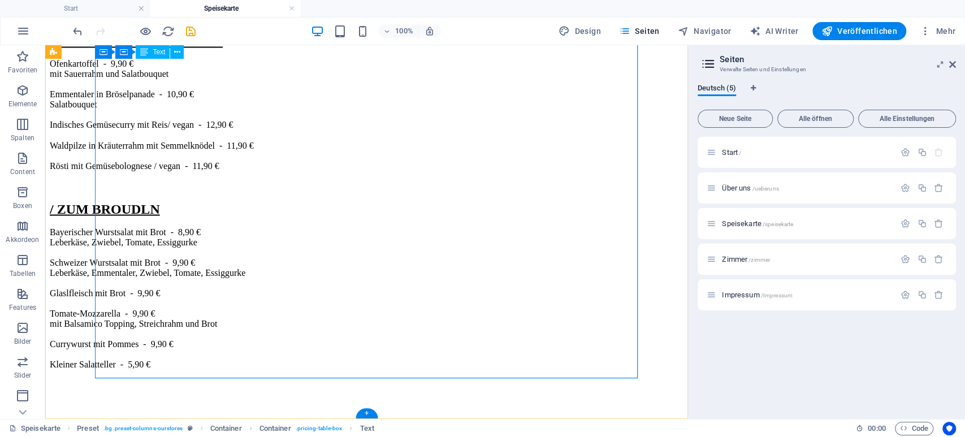
scroll to position [1690, 0]
click at [193, 27] on icon "save" at bounding box center [190, 31] width 13 height 13
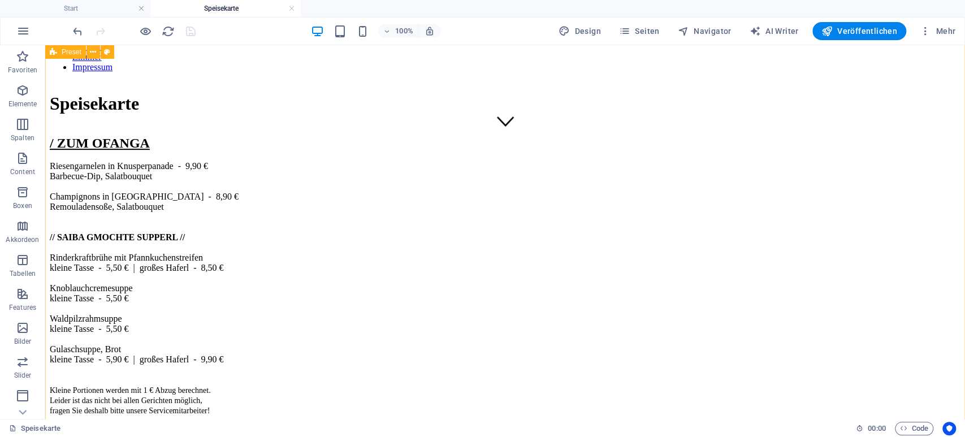
scroll to position [0, 0]
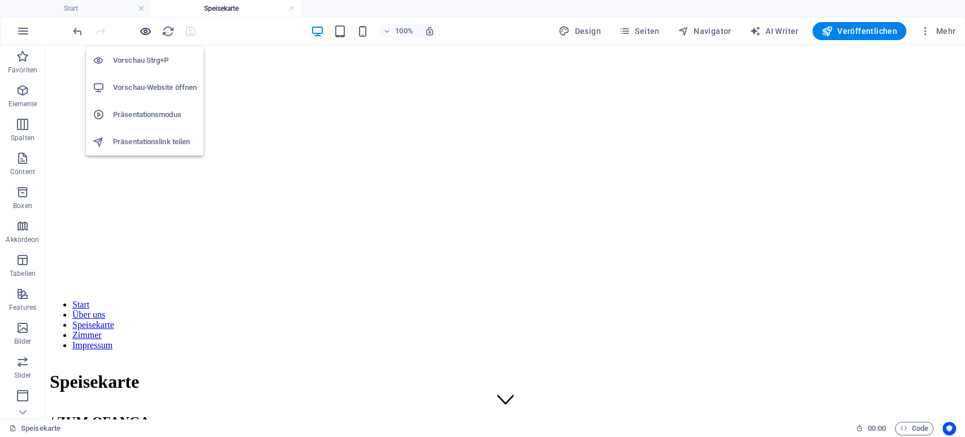
click at [149, 31] on icon "button" at bounding box center [145, 31] width 13 height 13
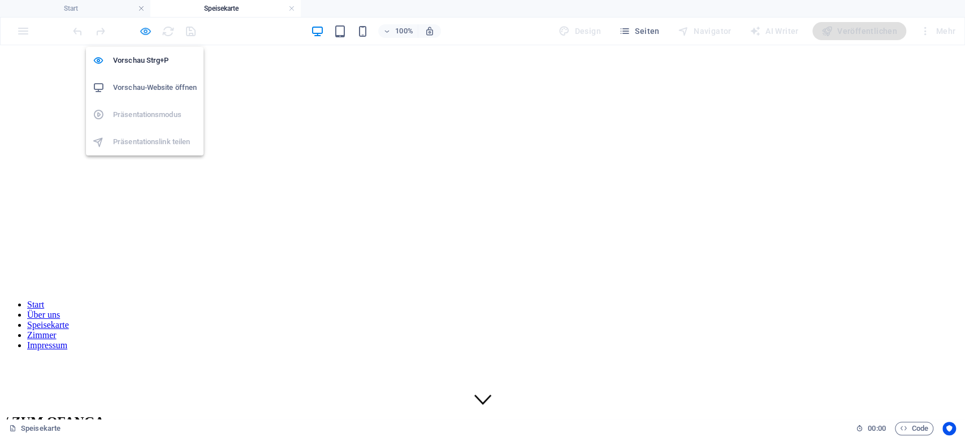
click at [149, 31] on icon "button" at bounding box center [145, 31] width 13 height 13
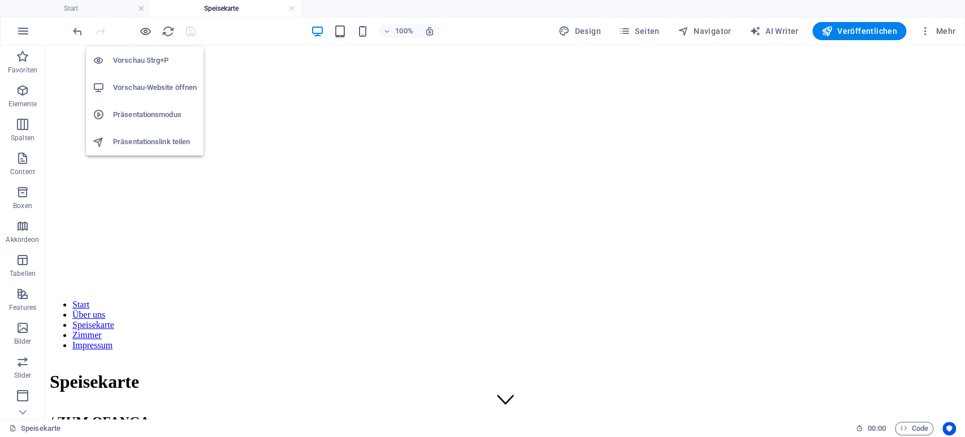
click at [159, 117] on h6 "Präsentationsmodus" at bounding box center [155, 115] width 84 height 14
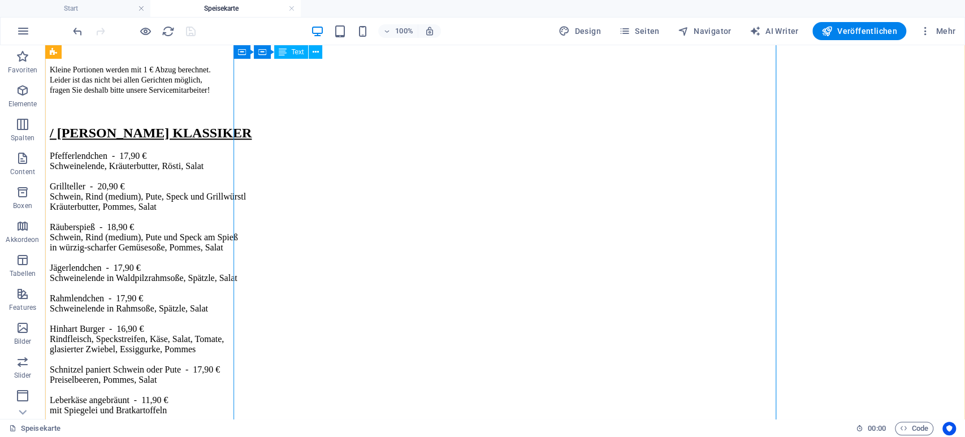
scroll to position [647, 0]
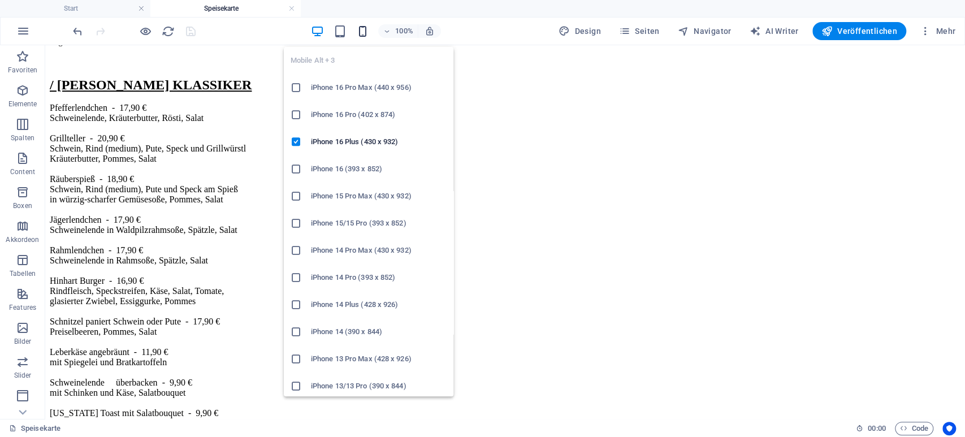
click at [367, 29] on icon "button" at bounding box center [362, 31] width 13 height 13
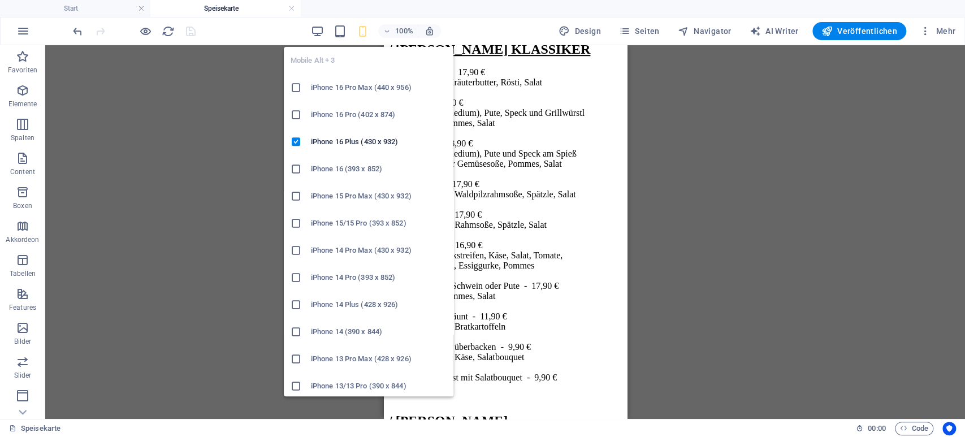
scroll to position [629, 0]
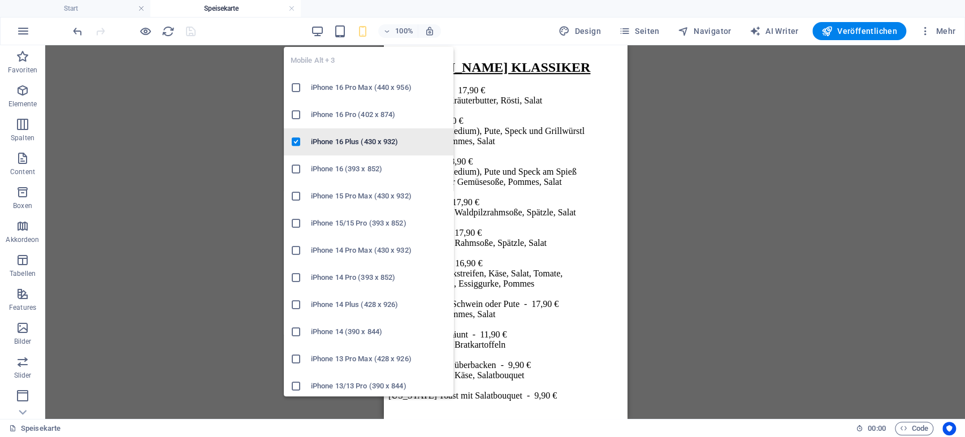
click at [296, 143] on icon at bounding box center [296, 141] width 11 height 11
click at [296, 332] on icon at bounding box center [296, 331] width 11 height 11
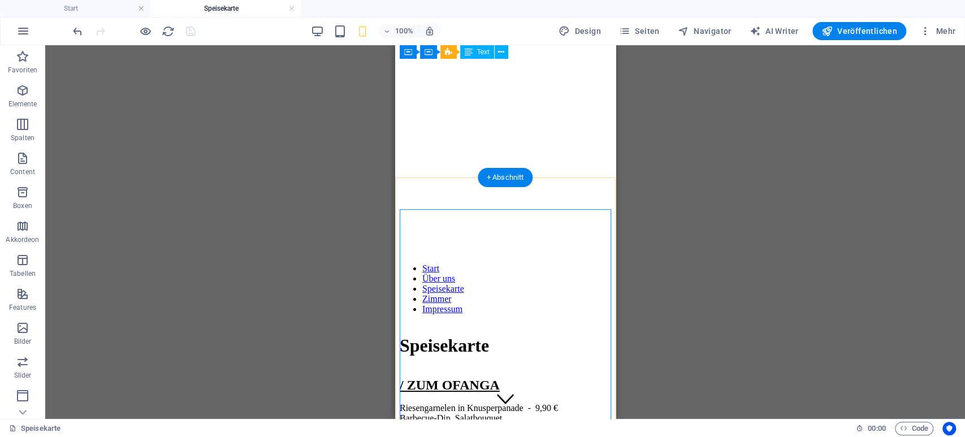
scroll to position [0, 0]
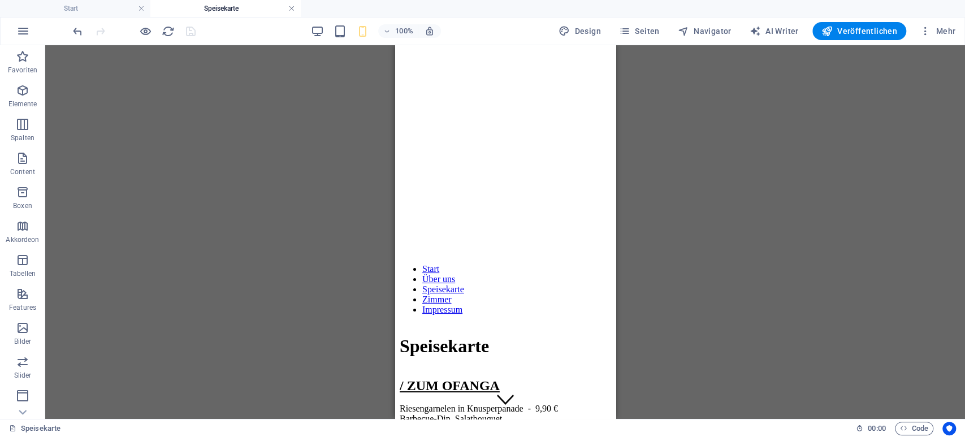
click at [295, 7] on link at bounding box center [291, 8] width 7 height 11
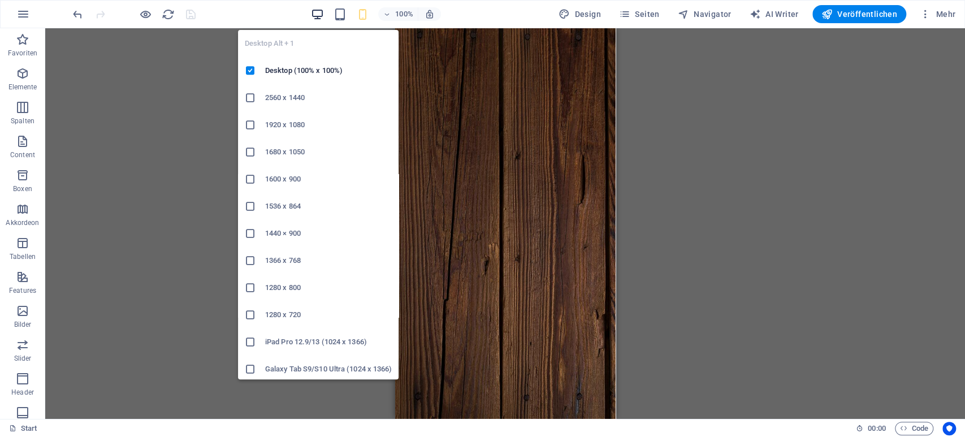
click at [316, 13] on icon "button" at bounding box center [316, 14] width 13 height 13
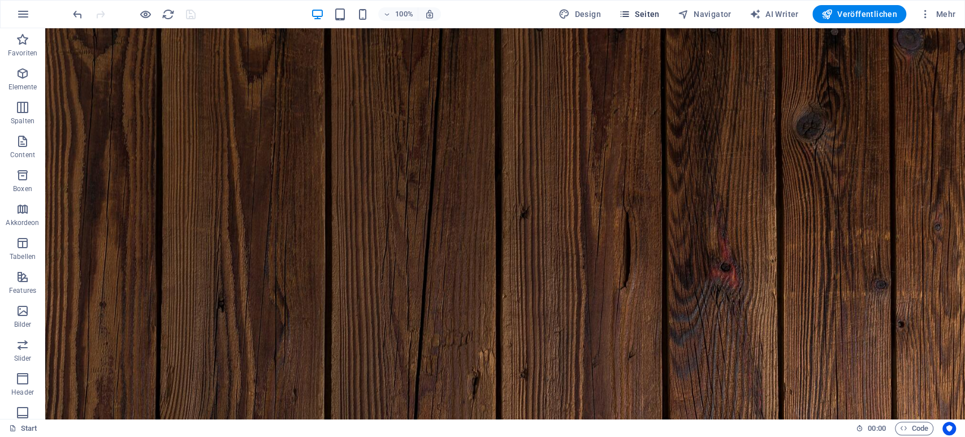
click at [647, 15] on span "Seiten" at bounding box center [639, 13] width 41 height 11
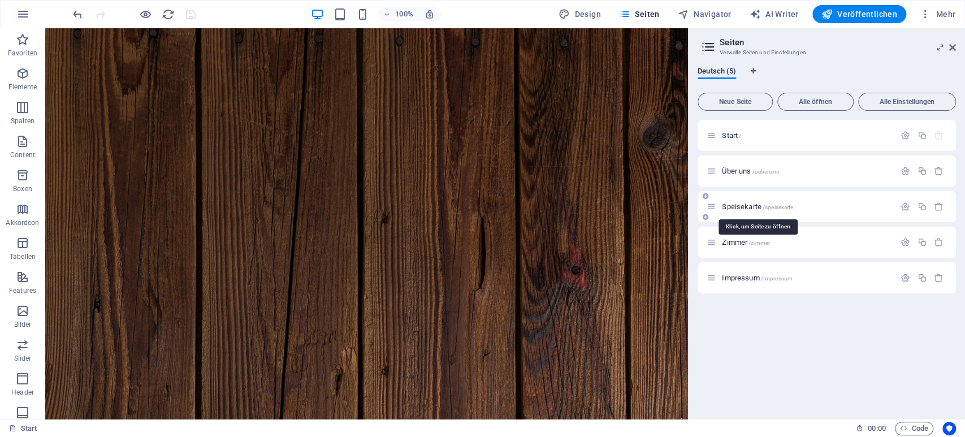
click at [739, 205] on span "Speisekarte /speisekarte" at bounding box center [757, 206] width 71 height 8
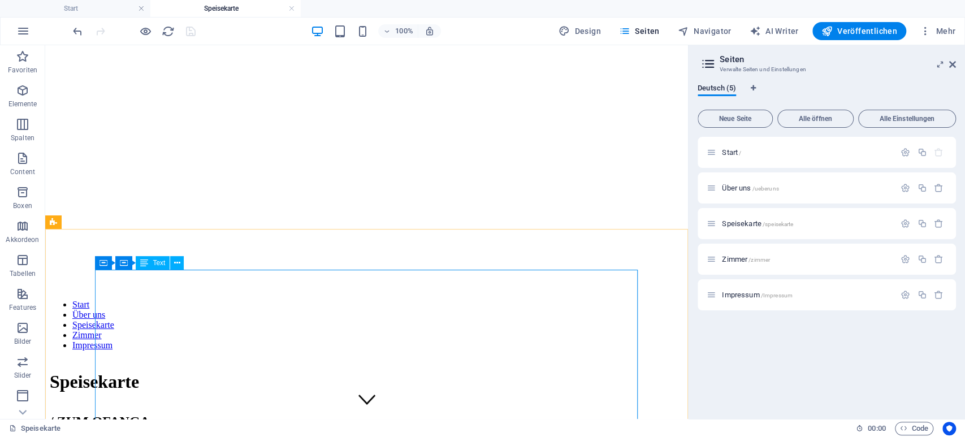
click at [153, 262] on span "Text" at bounding box center [159, 263] width 12 height 7
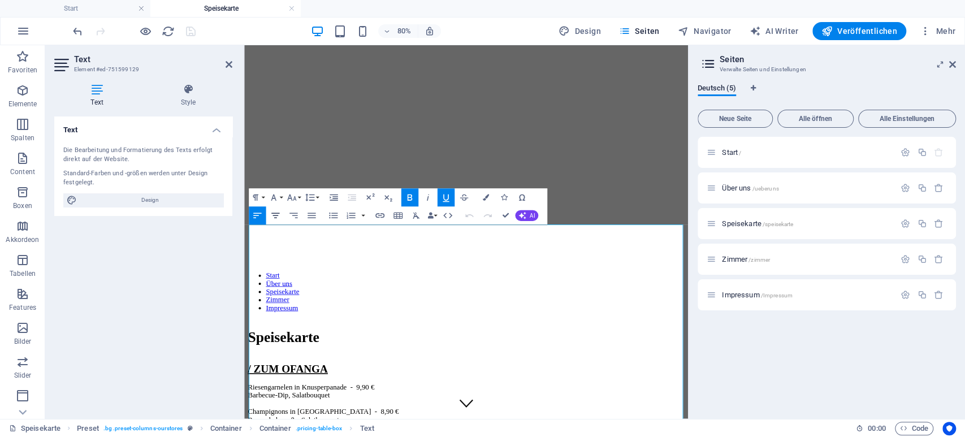
click at [273, 218] on icon "button" at bounding box center [275, 215] width 11 height 11
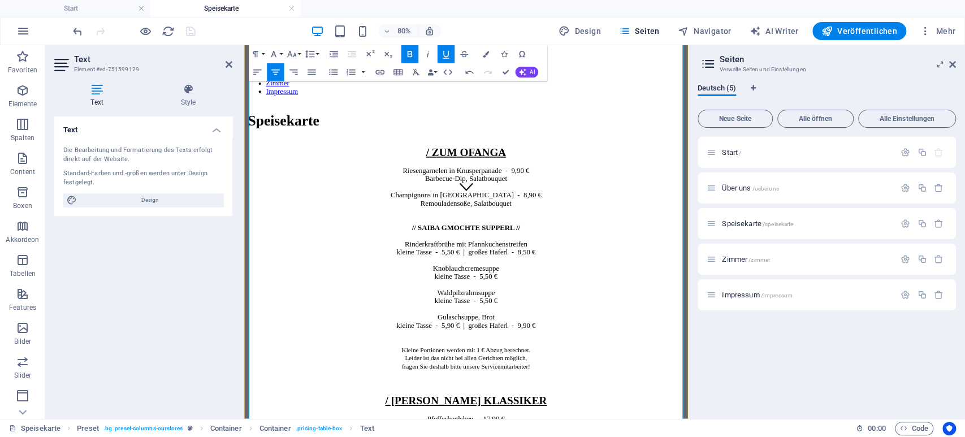
scroll to position [294, 0]
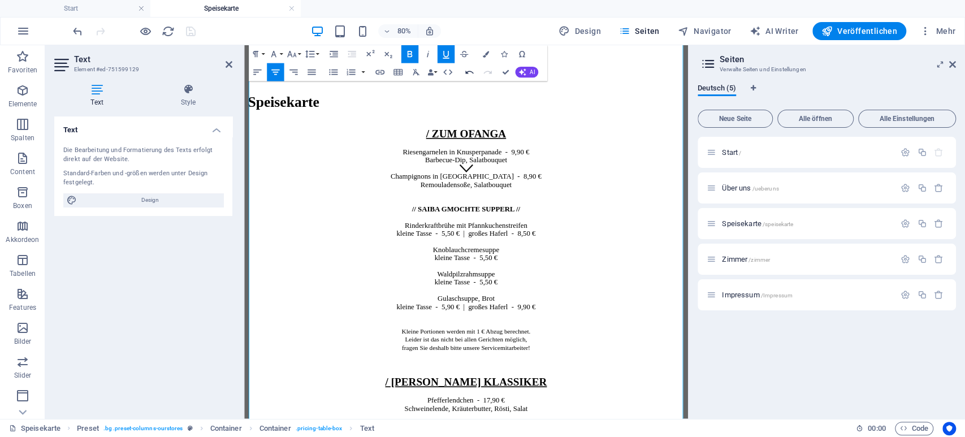
click at [469, 74] on icon "button" at bounding box center [469, 72] width 11 height 11
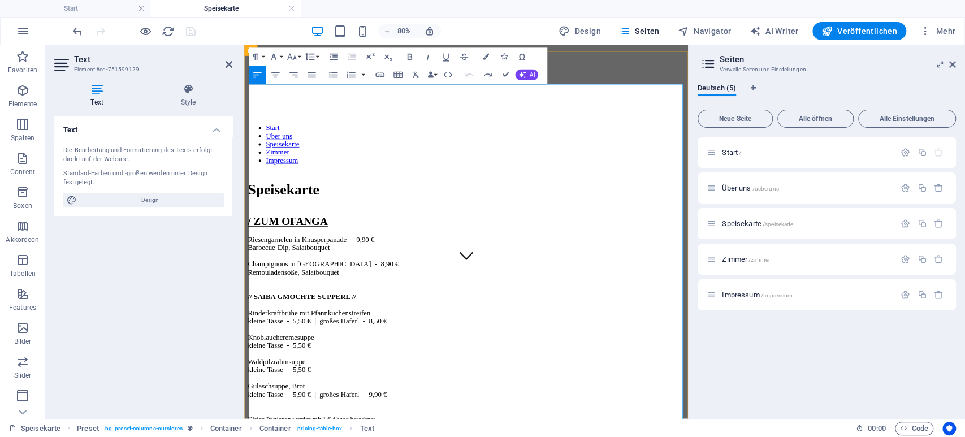
scroll to position [0, 0]
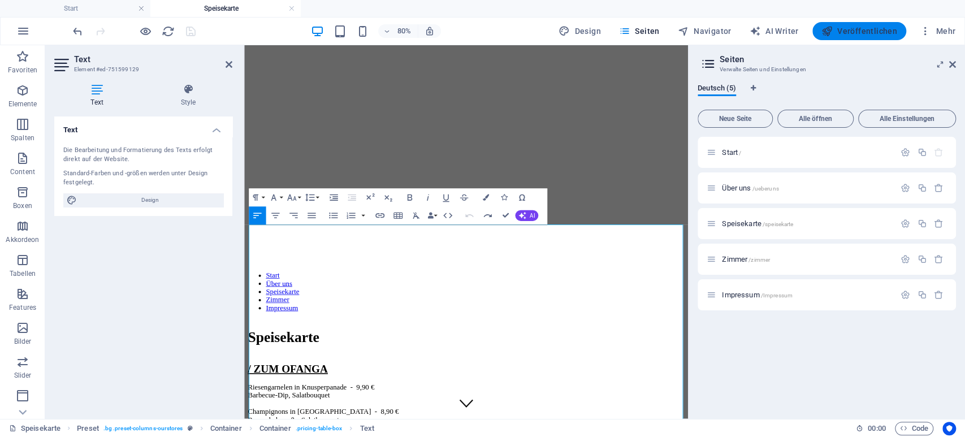
click at [855, 32] on span "Veröffentlichen" at bounding box center [860, 30] width 76 height 11
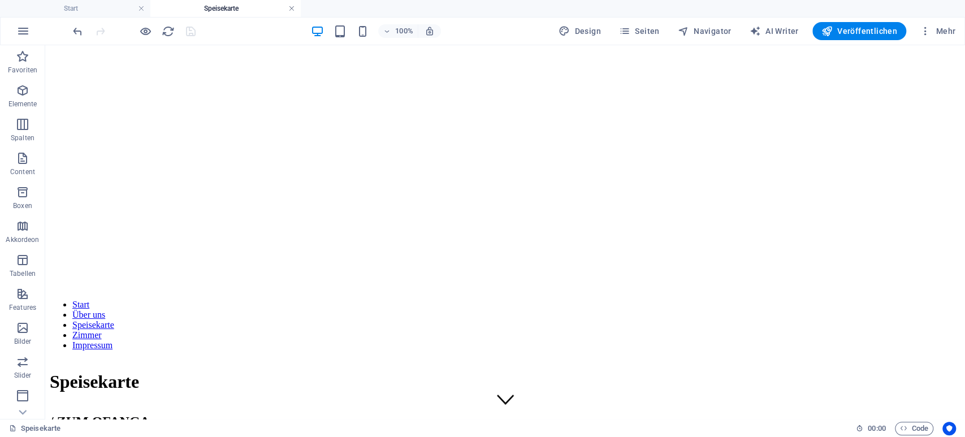
click at [294, 10] on link at bounding box center [291, 8] width 7 height 11
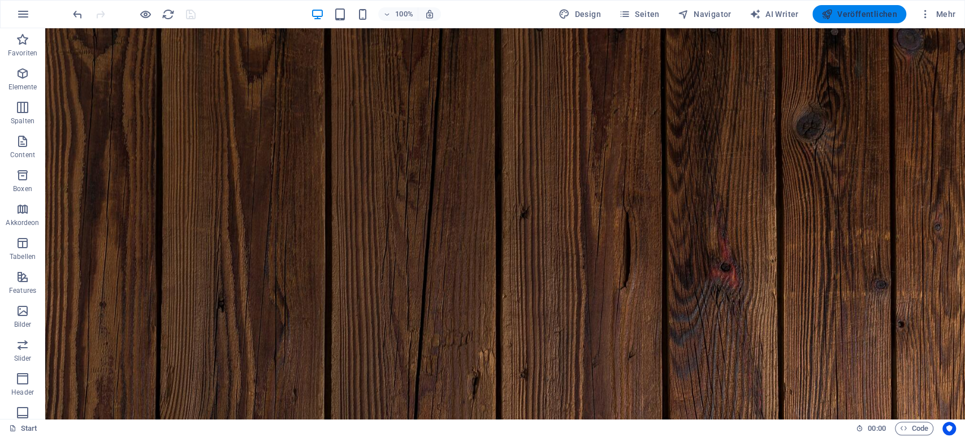
click at [879, 10] on span "Veröffentlichen" at bounding box center [860, 13] width 76 height 11
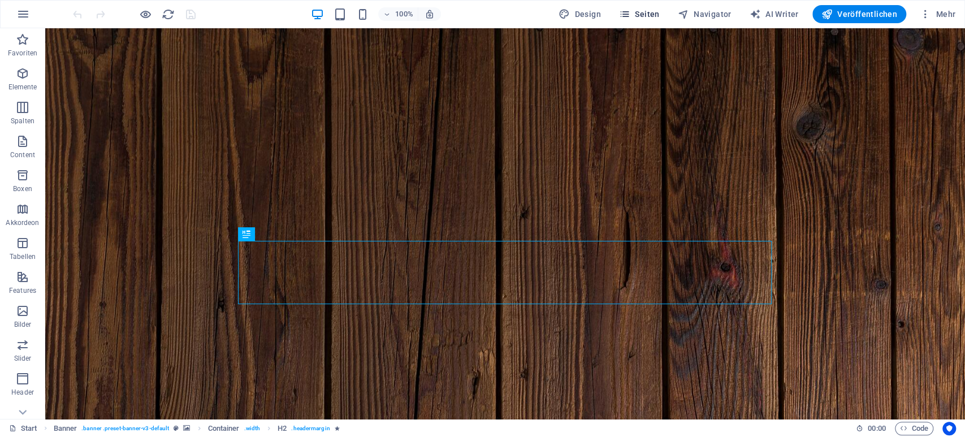
click at [649, 13] on span "Seiten" at bounding box center [639, 13] width 41 height 11
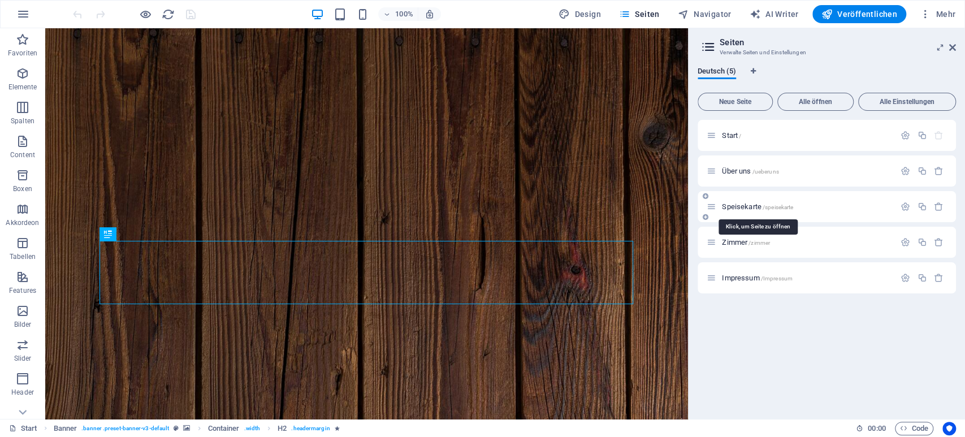
click at [743, 205] on span "Speisekarte /speisekarte" at bounding box center [757, 206] width 71 height 8
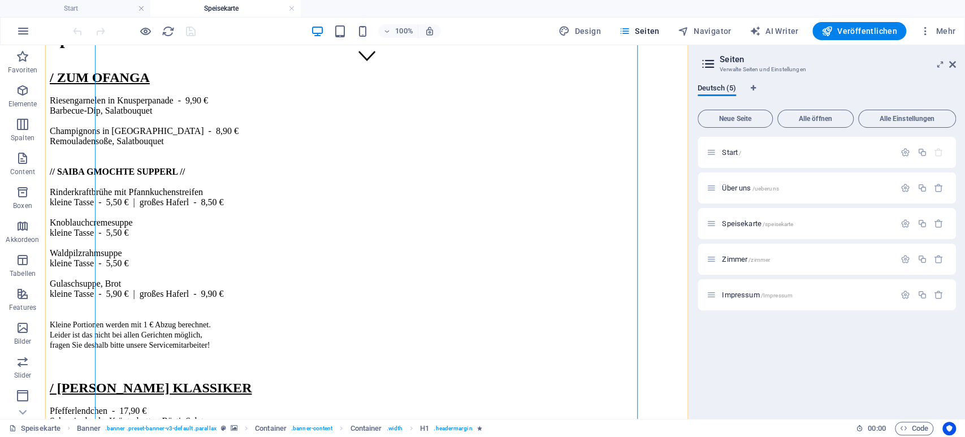
scroll to position [353, 0]
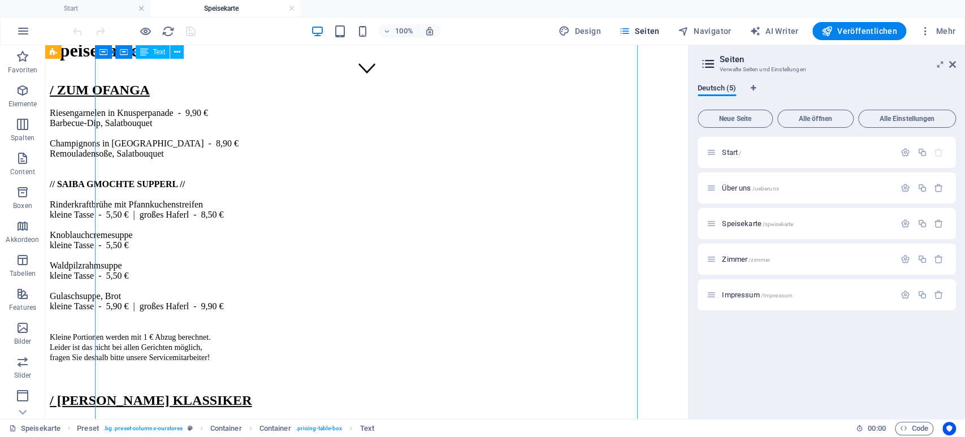
scroll to position [186, 0]
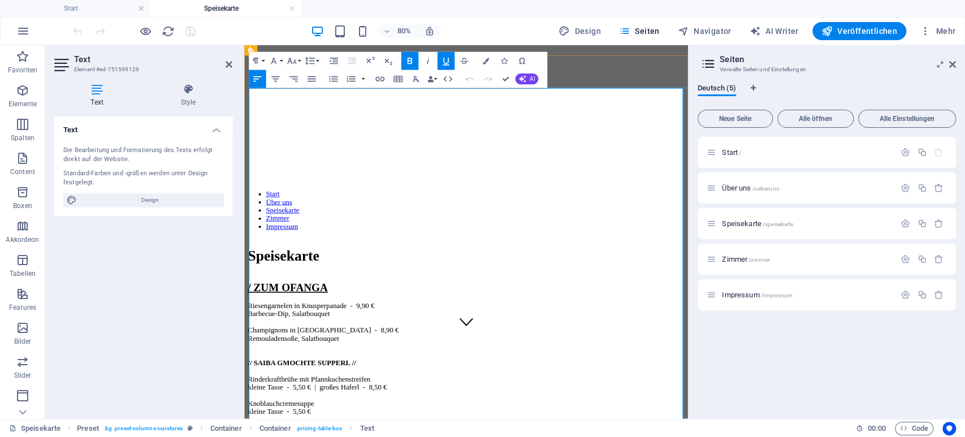
scroll to position [176, 0]
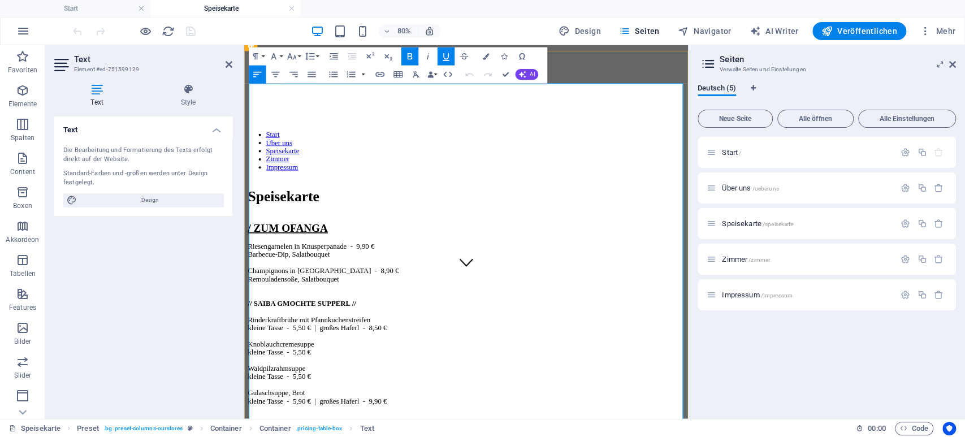
click at [334, 353] on p "/ ZUM OFANGA Riesengarnelen in Knusperpanade - 9,90 € Barbecue-Dip, Salatbouque…" at bounding box center [522, 365] width 546 height 199
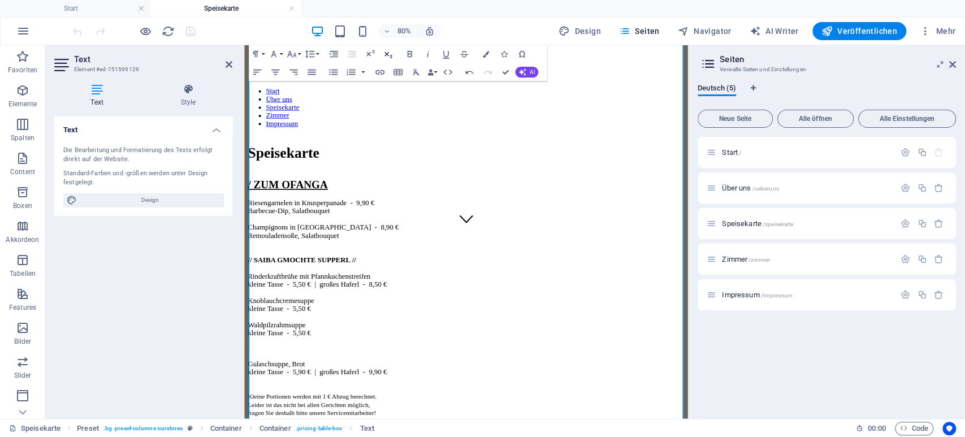
scroll to position [235, 0]
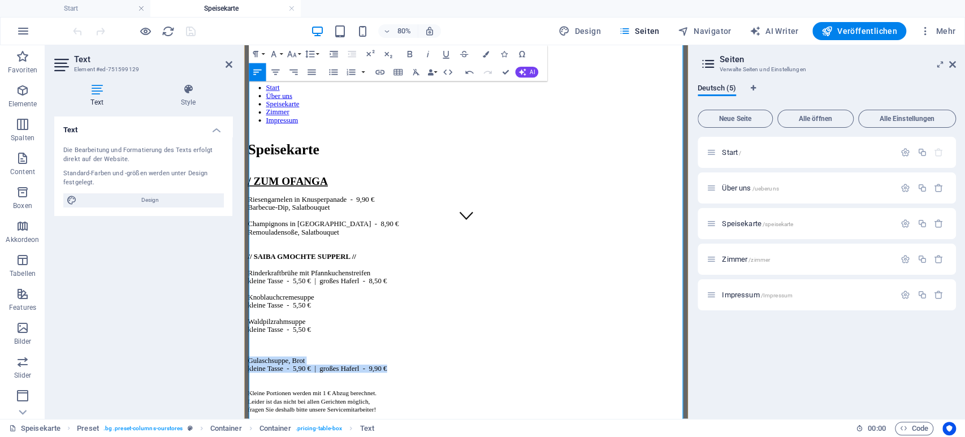
drag, startPoint x: 379, startPoint y: 331, endPoint x: 251, endPoint y: 317, distance: 128.7
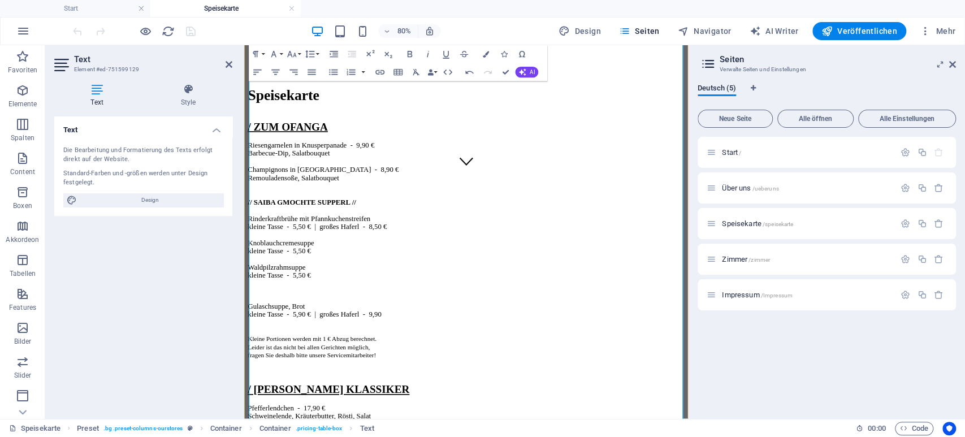
scroll to position [353, 0]
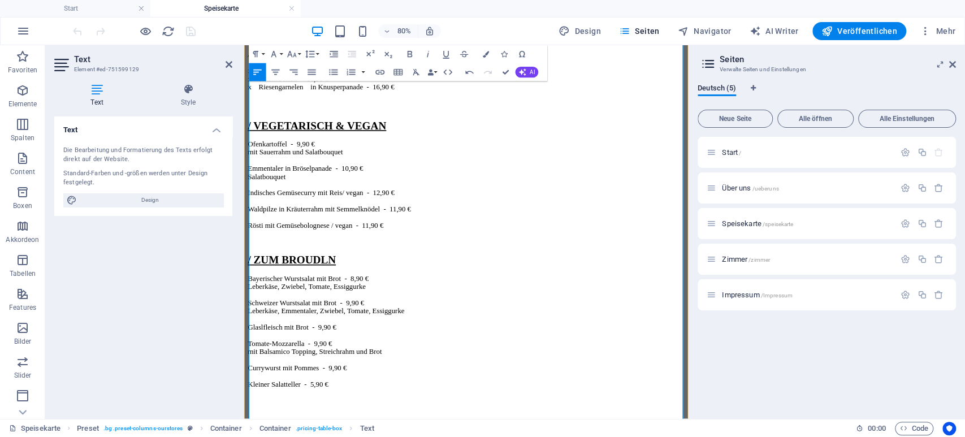
scroll to position [1596, 0]
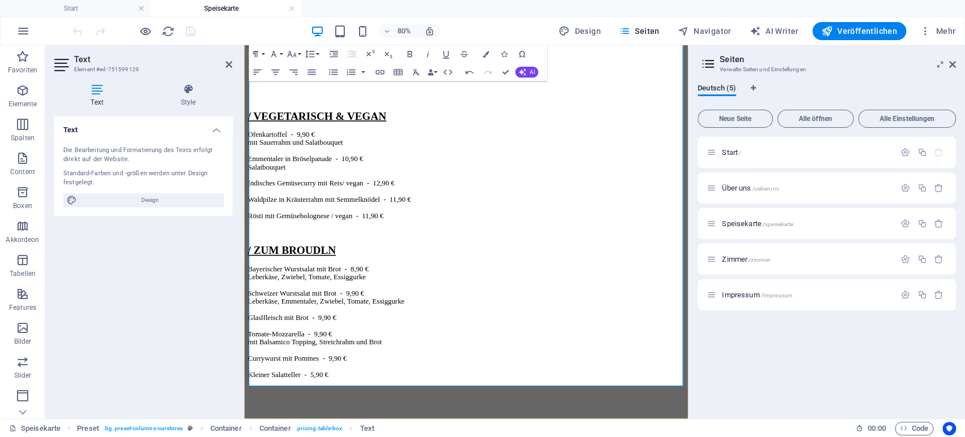
drag, startPoint x: 492, startPoint y: 412, endPoint x: 254, endPoint y: 393, distance: 238.9
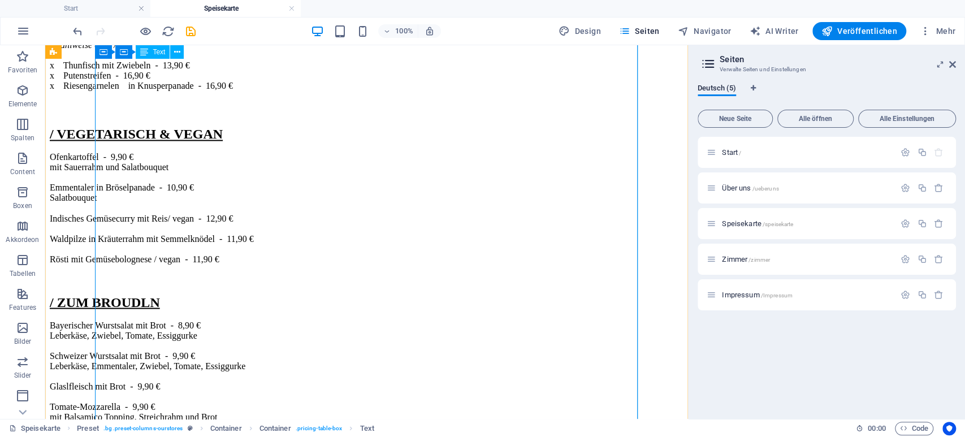
scroll to position [866, 0]
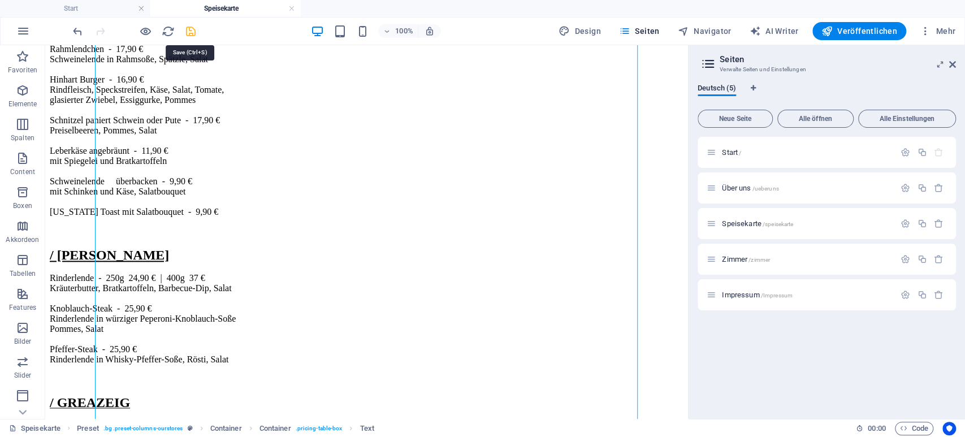
click at [192, 30] on icon "save" at bounding box center [190, 31] width 13 height 13
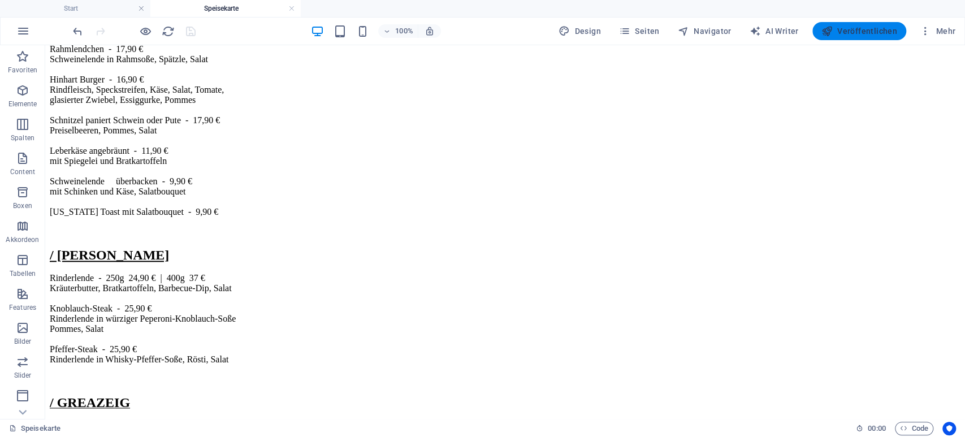
click at [861, 30] on span "Veröffentlichen" at bounding box center [860, 30] width 76 height 11
